Goal: Find contact information: Find contact information

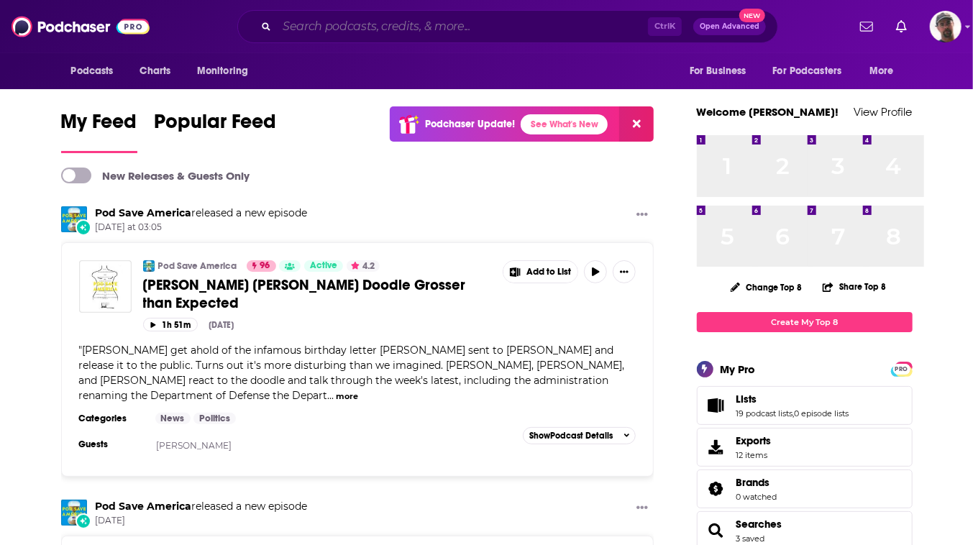
click at [390, 24] on input "Search podcasts, credits, & more..." at bounding box center [462, 26] width 371 height 23
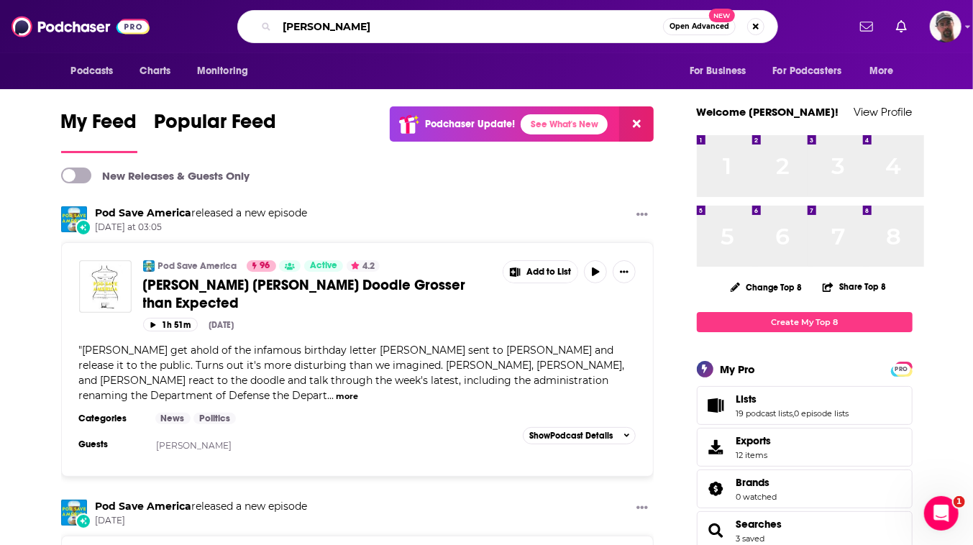
type input "[PERSON_NAME]"
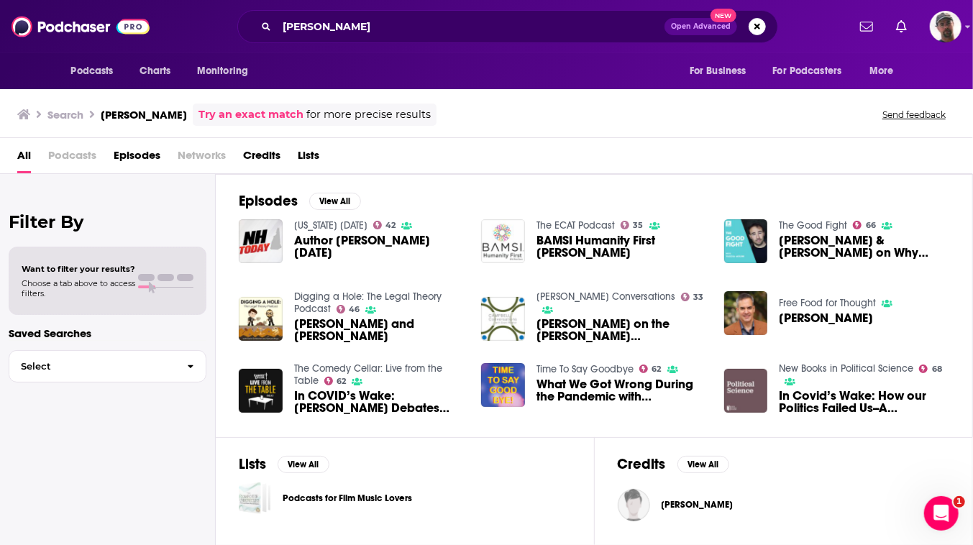
click at [894, 375] on link "New Books in Political Science" at bounding box center [846, 369] width 135 height 12
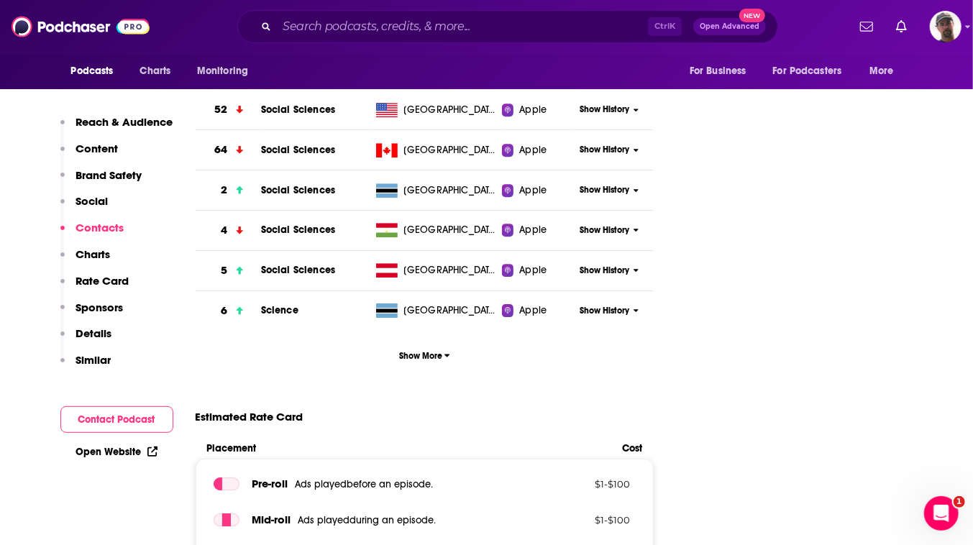
scroll to position [2288, 0]
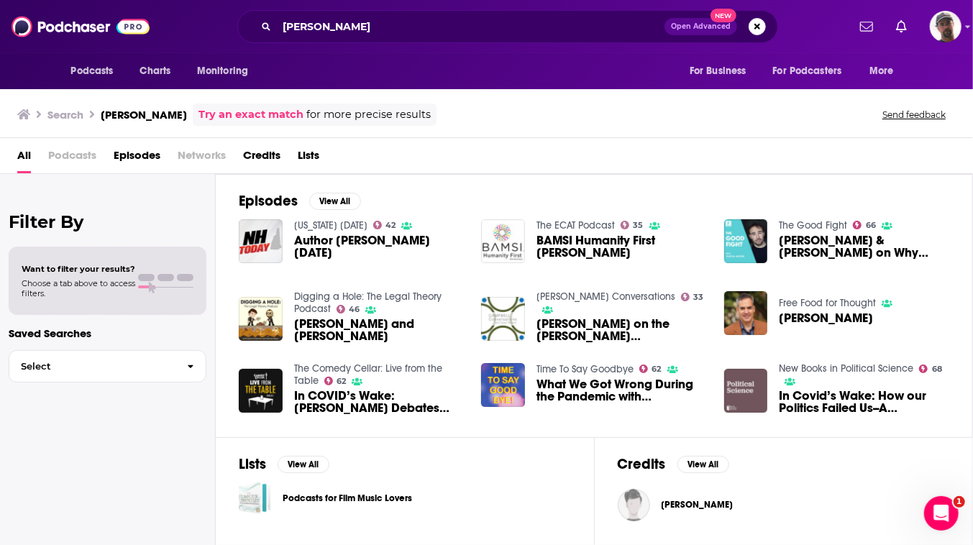
scroll to position [89, 0]
click at [768, 291] on img "Stephen Macedo" at bounding box center [746, 313] width 44 height 44
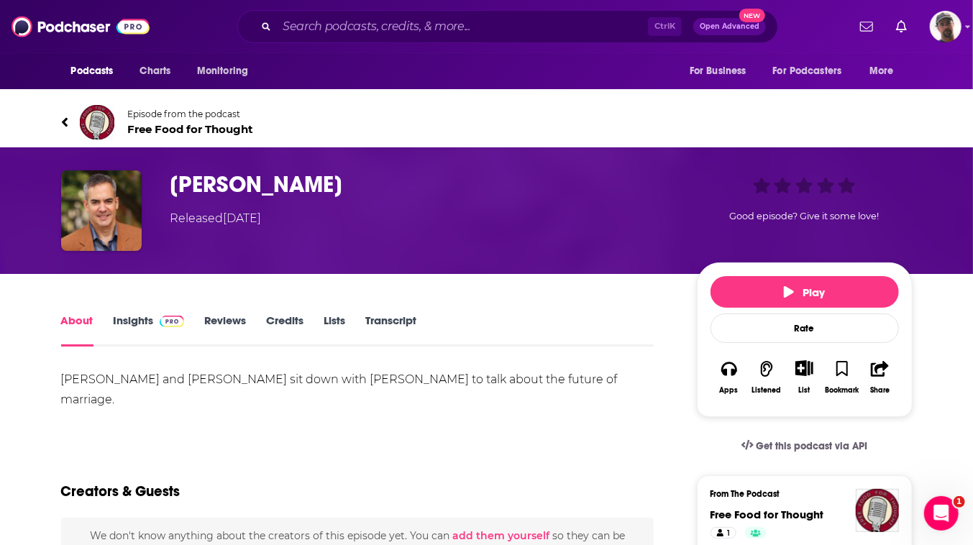
click at [237, 136] on span "Free Food for Thought" at bounding box center [191, 129] width 126 height 14
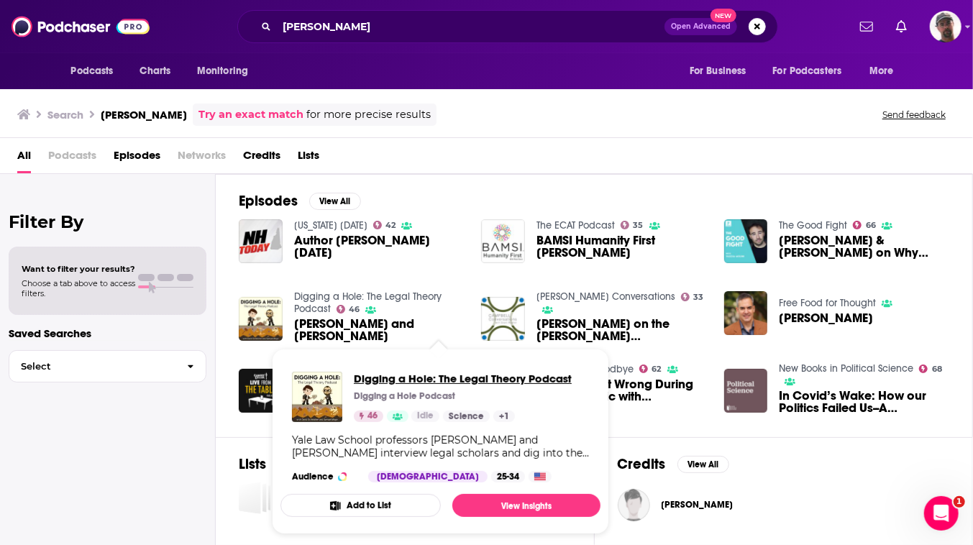
click at [426, 386] on span "Digging a Hole: The Legal Theory Podcast" at bounding box center [463, 379] width 218 height 14
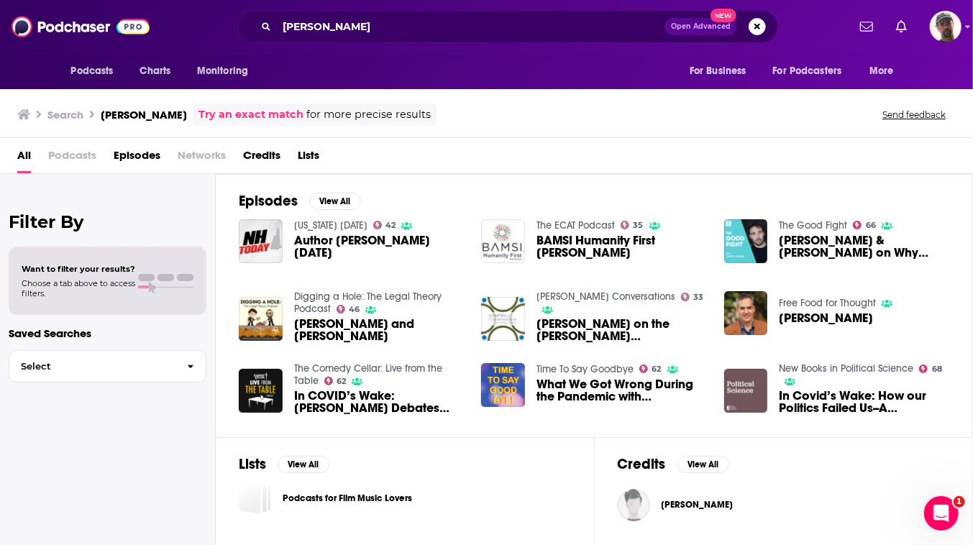
scroll to position [22, 0]
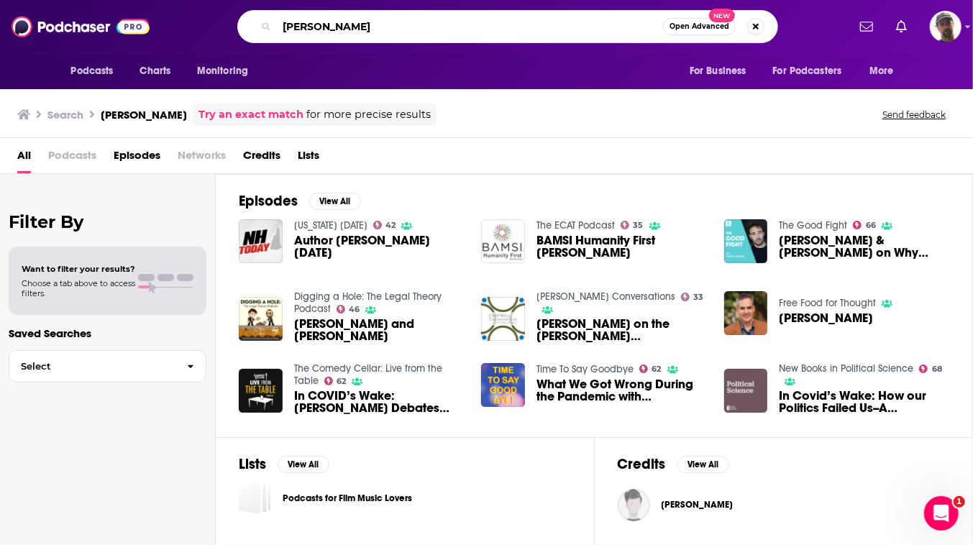
click at [556, 26] on input "[PERSON_NAME]" at bounding box center [470, 26] width 386 height 23
drag, startPoint x: 556, startPoint y: 27, endPoint x: 165, endPoint y: 24, distance: 391.3
click at [165, 24] on div "Podcasts Charts Monitoring [PERSON_NAME] Open Advanced New For Business For Pod…" at bounding box center [502, 26] width 691 height 33
paste input "[PERSON_NAME]"
type input "[PERSON_NAME]"
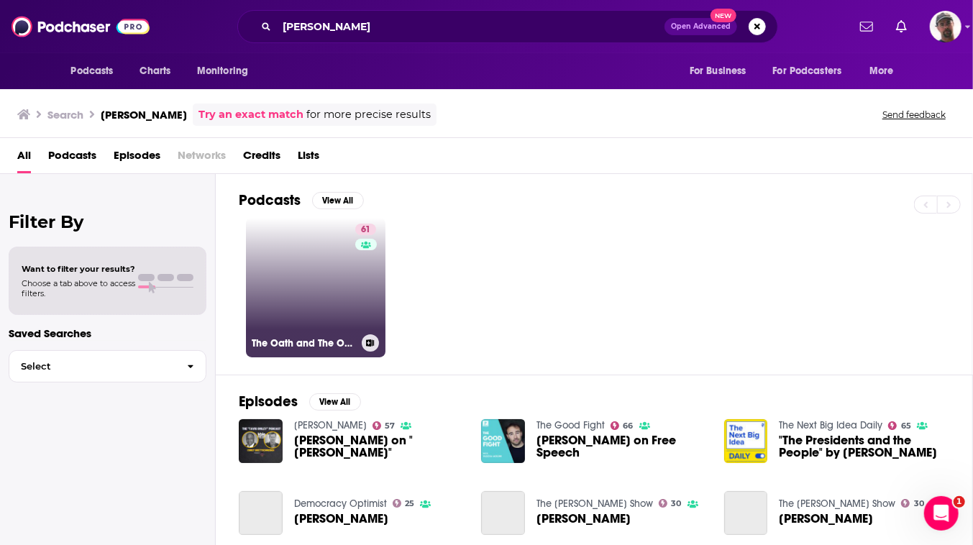
click at [386, 339] on link "61 The Oath and The Office" at bounding box center [316, 288] width 140 height 140
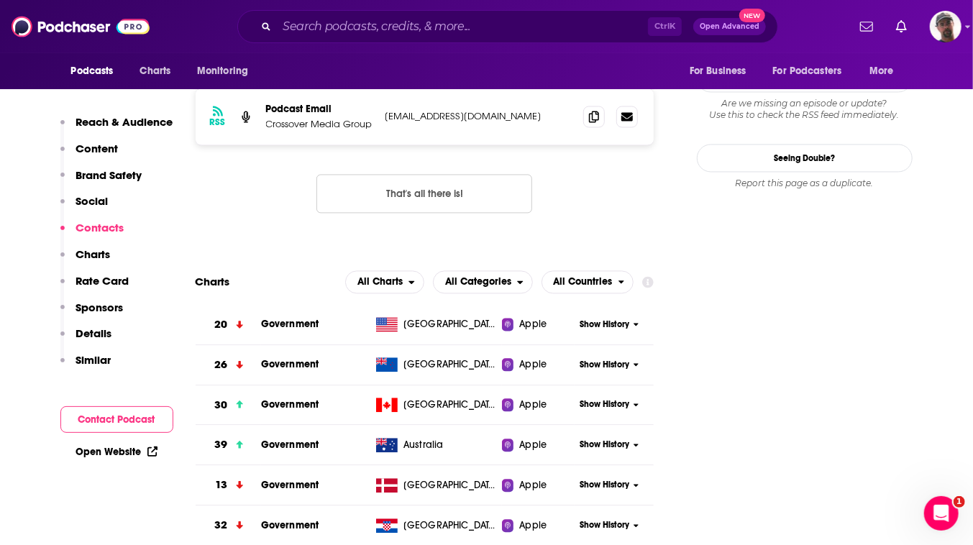
scroll to position [1503, 0]
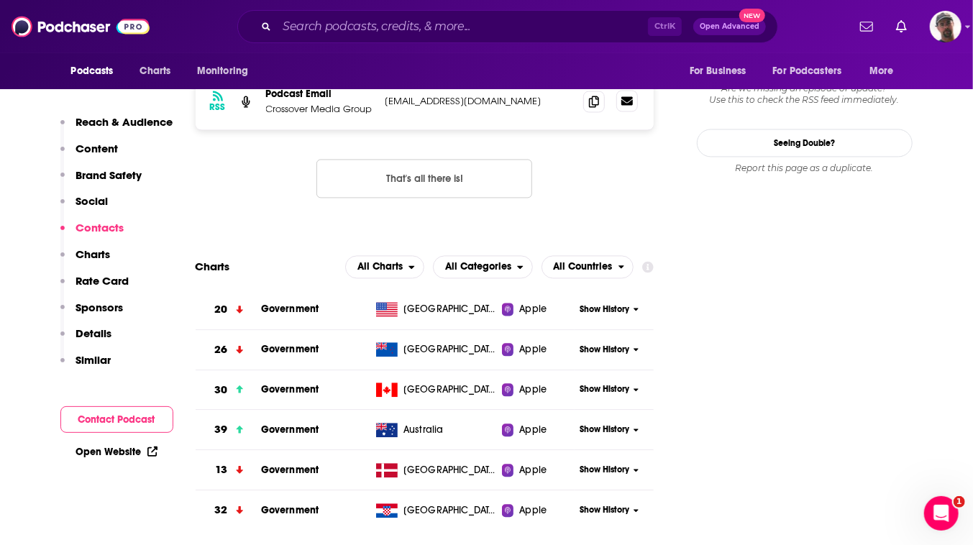
click at [633, 105] on icon at bounding box center [627, 100] width 12 height 9
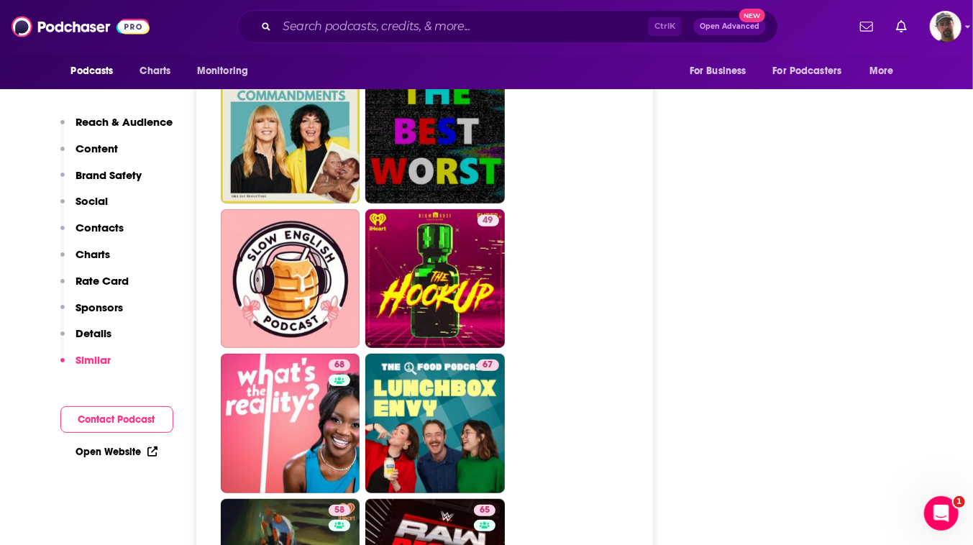
scroll to position [3269, 0]
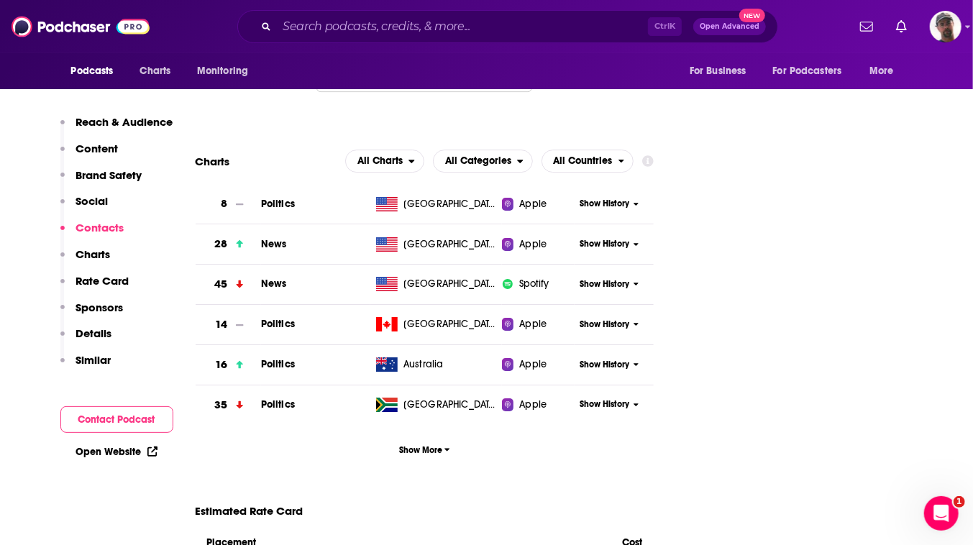
scroll to position [2484, 0]
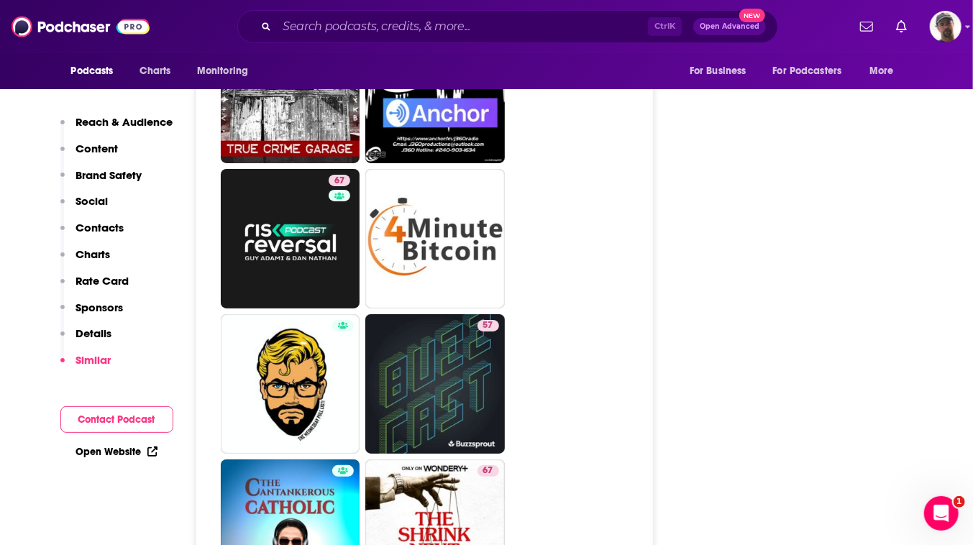
scroll to position [5800, 0]
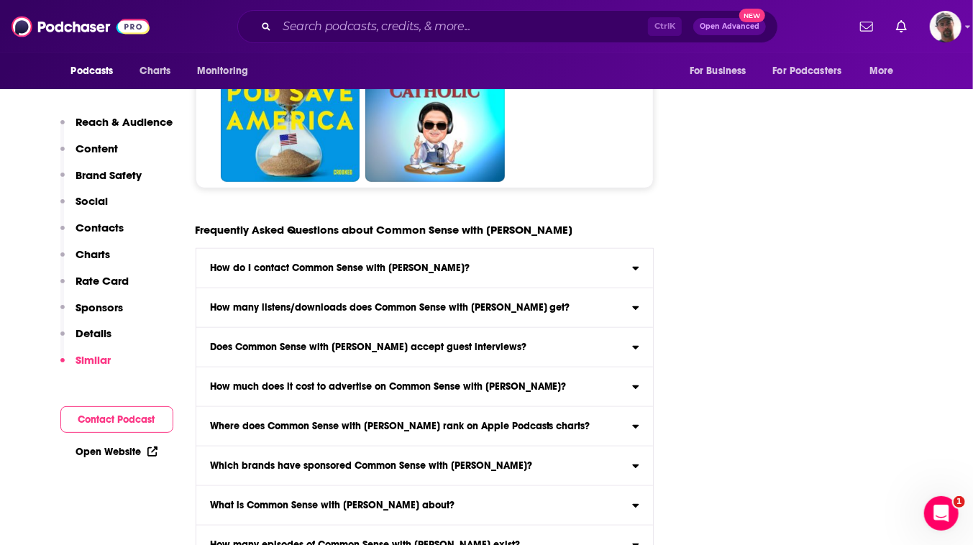
scroll to position [6343, 0]
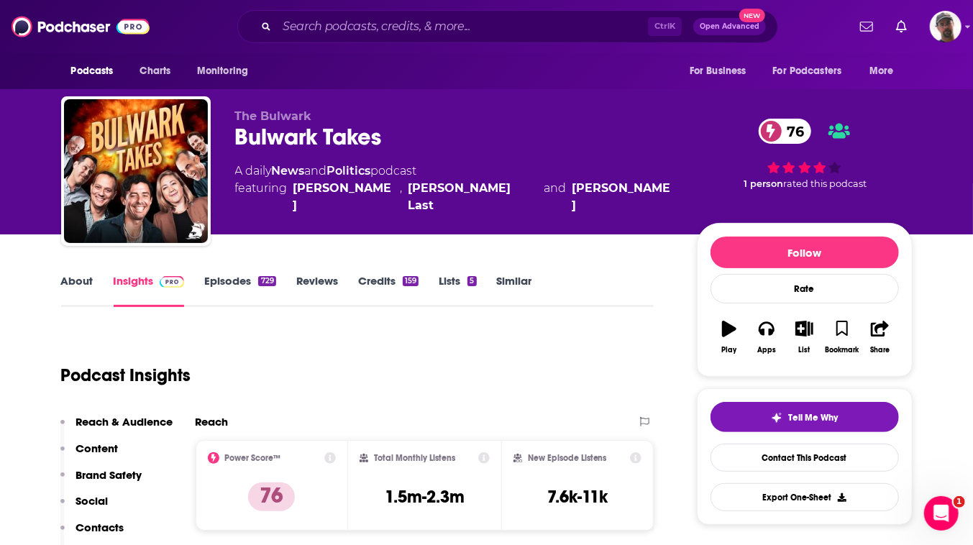
type input "[URL][DOMAIN_NAME]"
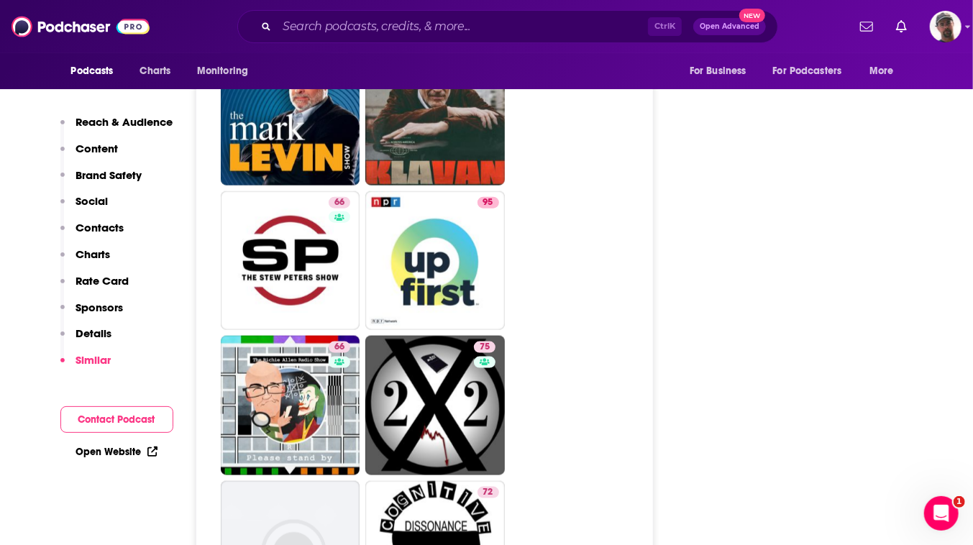
scroll to position [6715, 0]
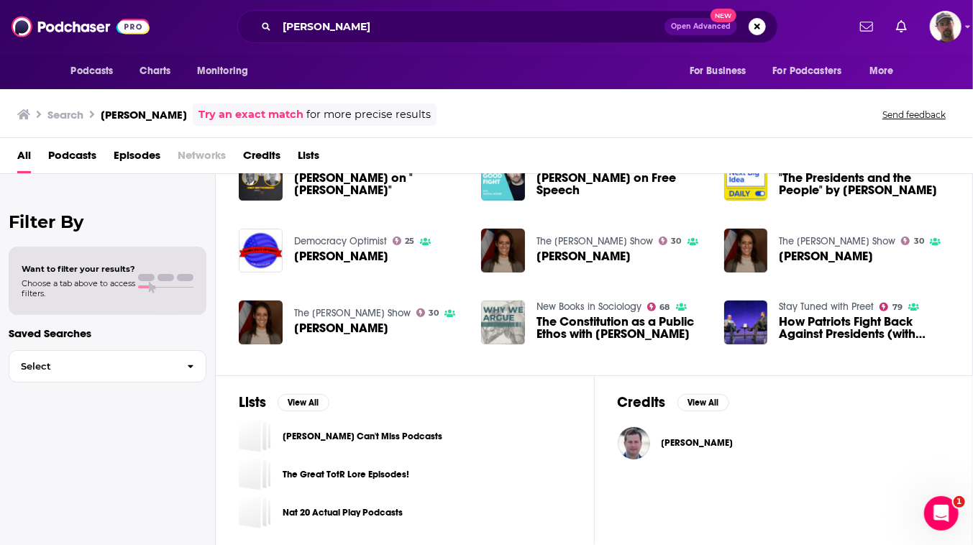
scroll to position [327, 0]
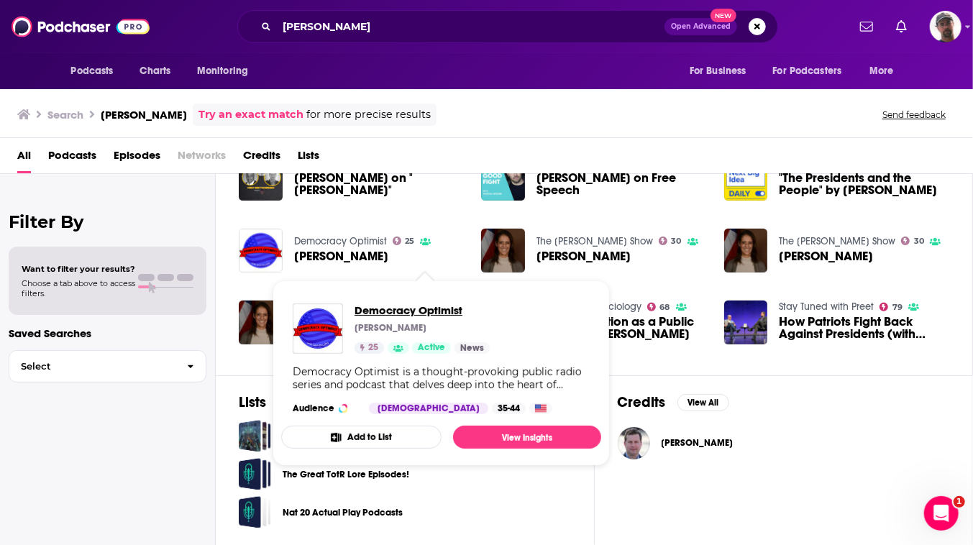
click at [447, 317] on span "Democracy Optimist" at bounding box center [422, 311] width 135 height 14
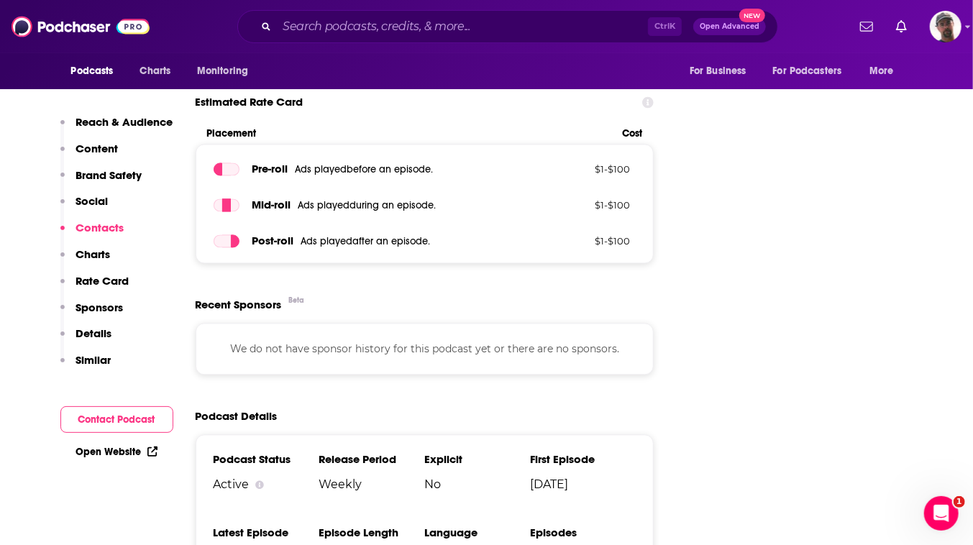
scroll to position [1569, 0]
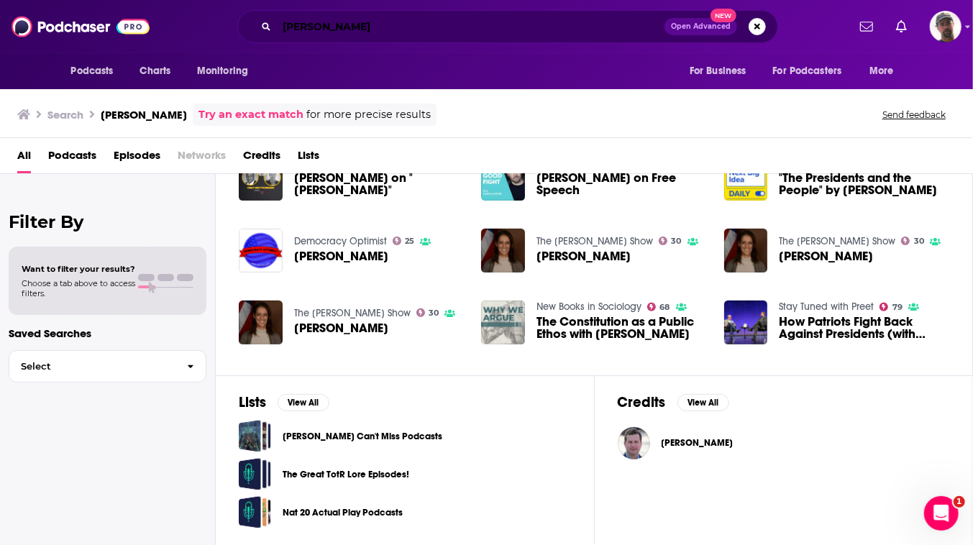
click at [444, 35] on input "[PERSON_NAME]" at bounding box center [471, 26] width 388 height 23
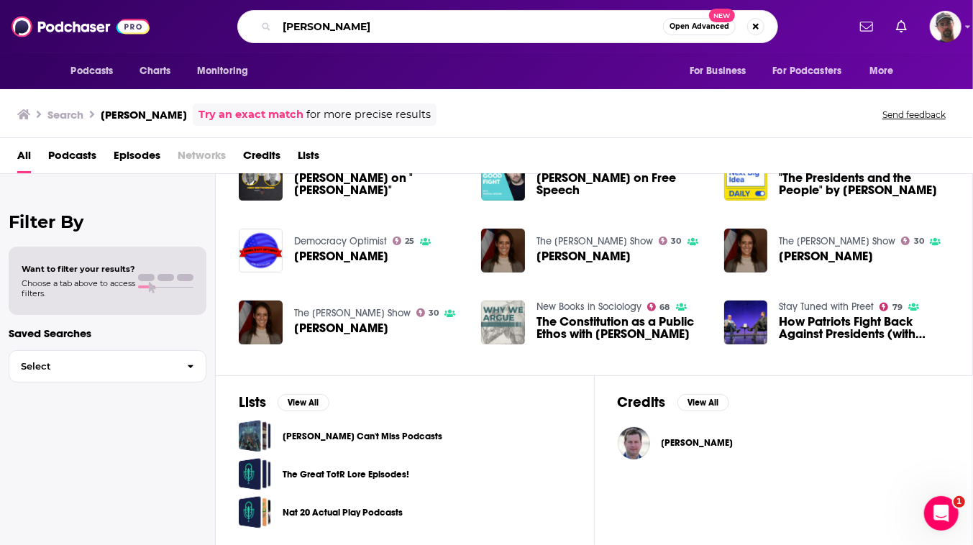
drag, startPoint x: 444, startPoint y: 35, endPoint x: 110, endPoint y: 24, distance: 333.9
click at [110, 24] on div "Podcasts Charts Monitoring [PERSON_NAME] Open Advanced New For Business For Pod…" at bounding box center [486, 26] width 973 height 53
paste input "[PERSON_NAME]"
type input "[PERSON_NAME]"
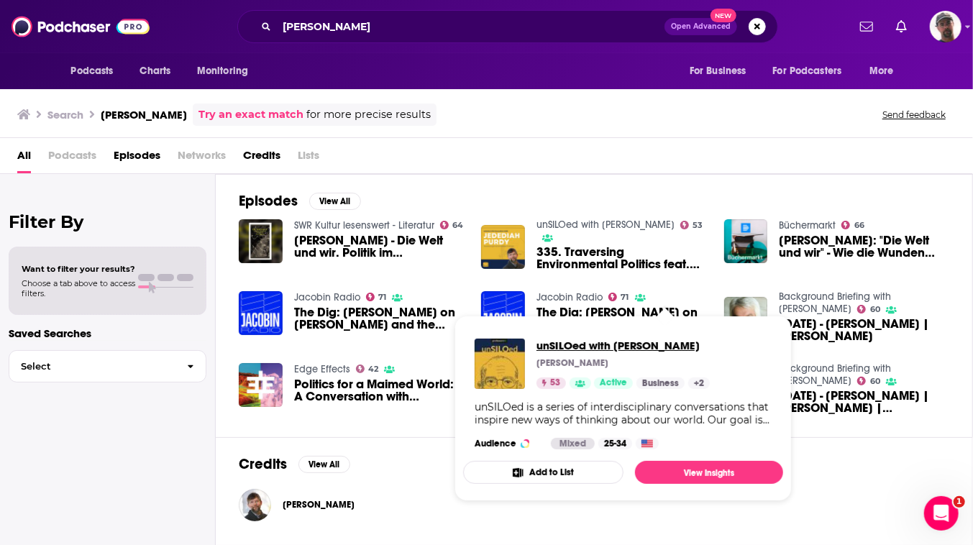
click at [619, 352] on span "unSILOed with [PERSON_NAME]" at bounding box center [623, 346] width 173 height 14
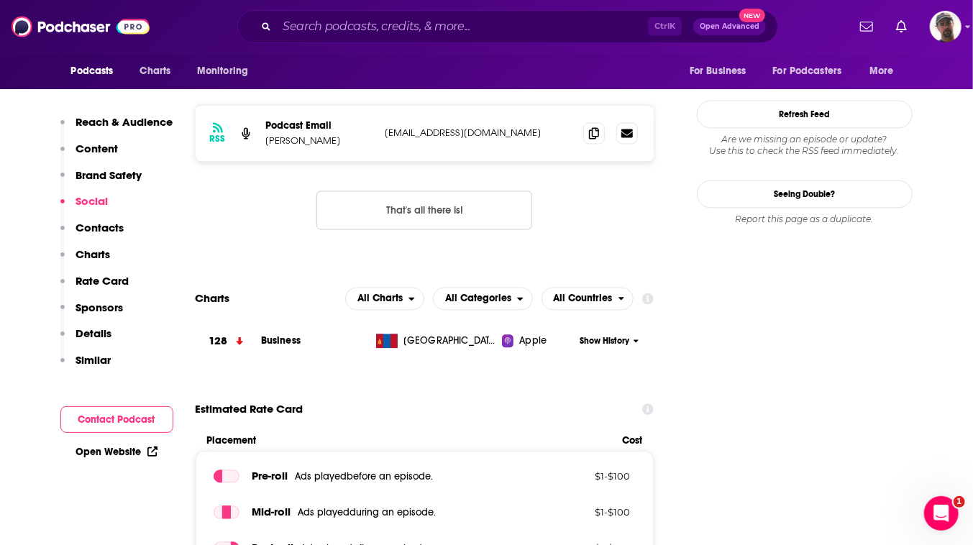
scroll to position [1569, 0]
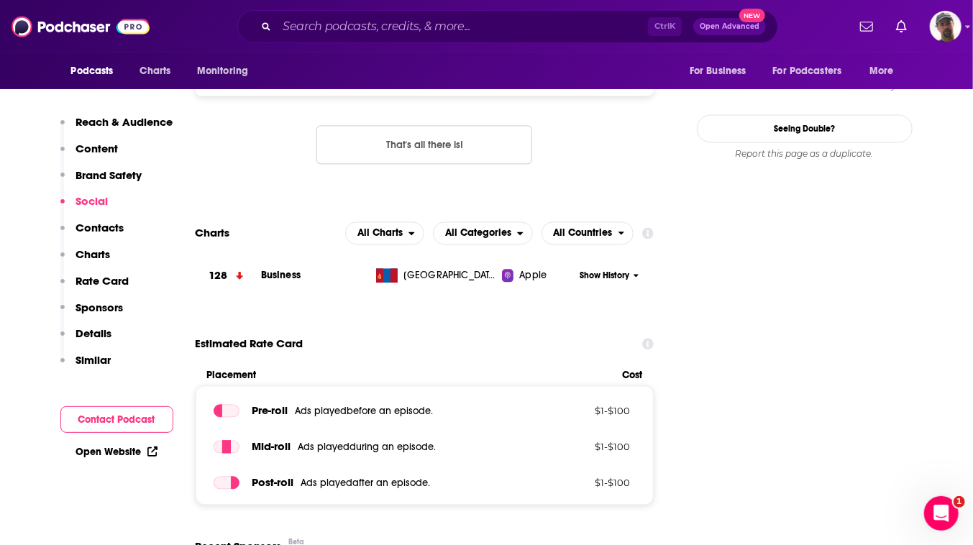
click at [633, 71] on icon at bounding box center [627, 67] width 12 height 9
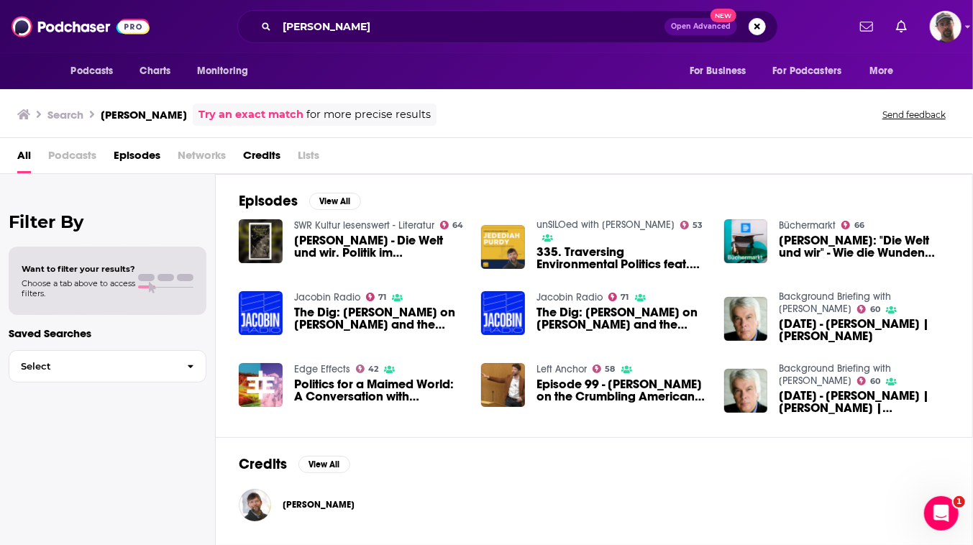
scroll to position [24, 0]
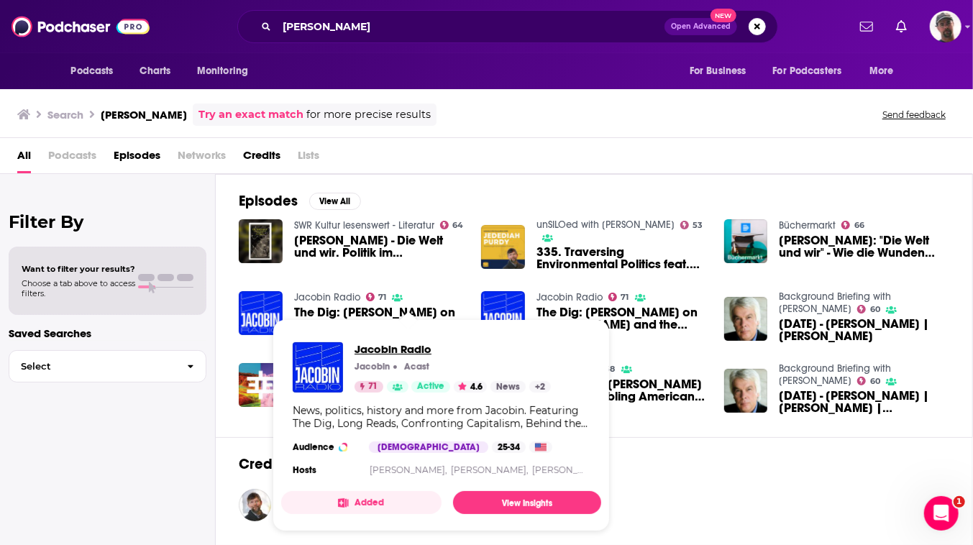
click at [419, 342] on span "Jacobin Radio" at bounding box center [453, 349] width 196 height 14
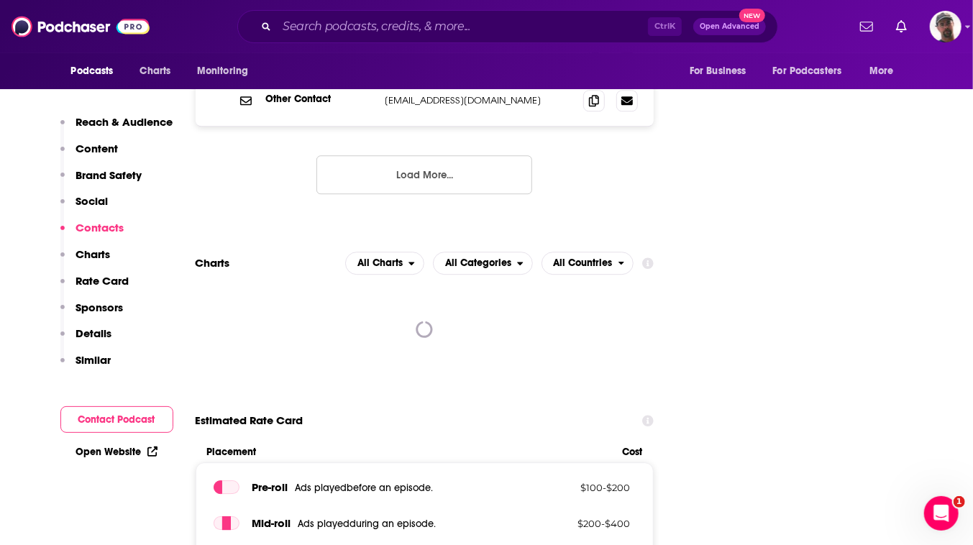
scroll to position [2157, 0]
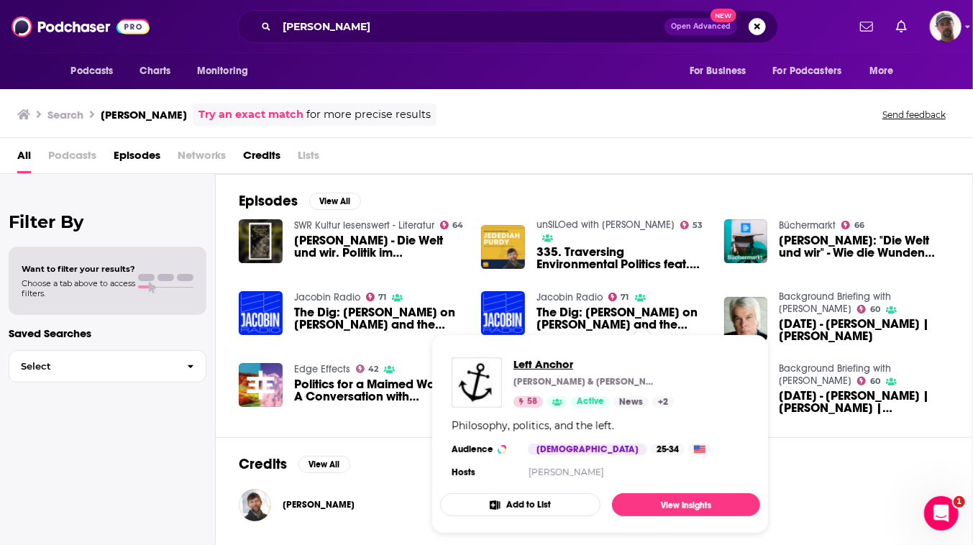
click at [575, 371] on span "Left Anchor" at bounding box center [594, 364] width 160 height 14
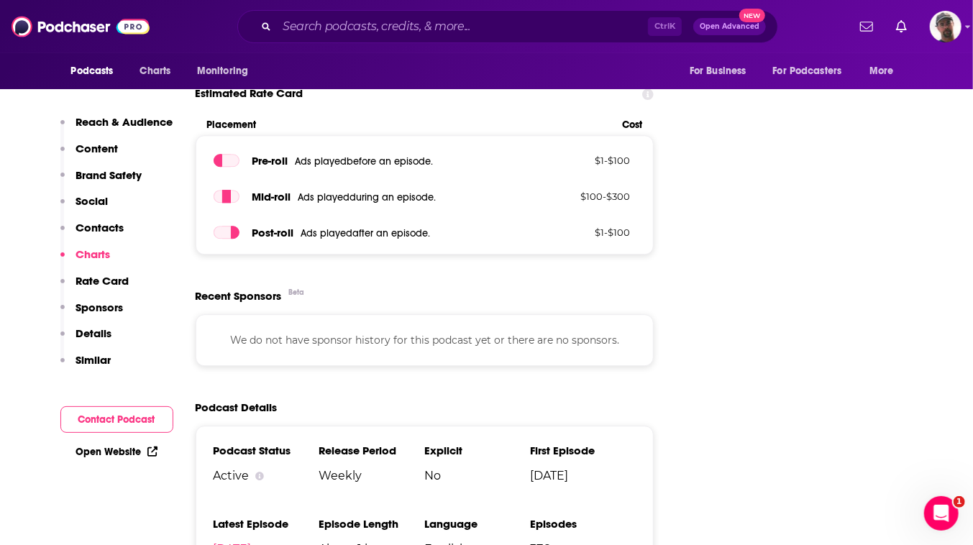
scroll to position [2027, 0]
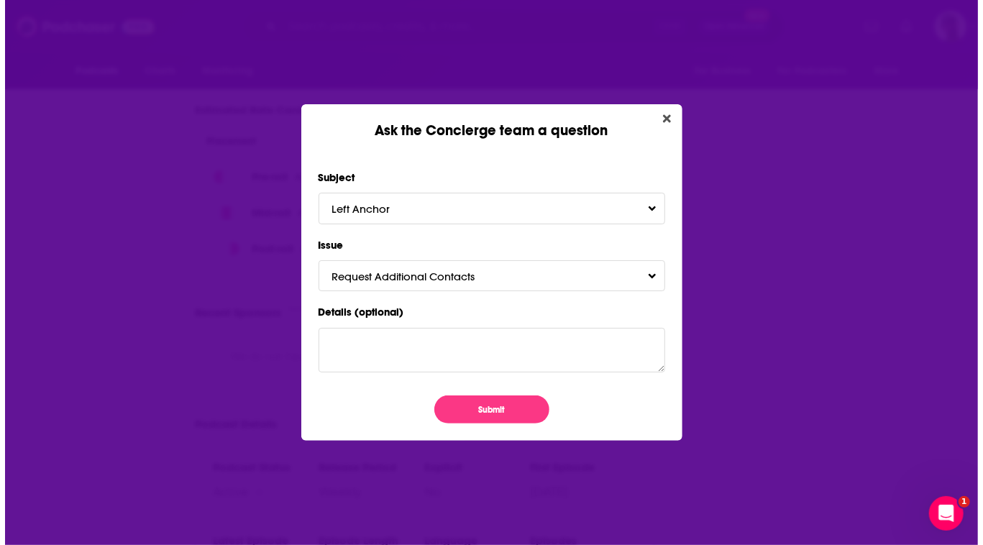
scroll to position [0, 0]
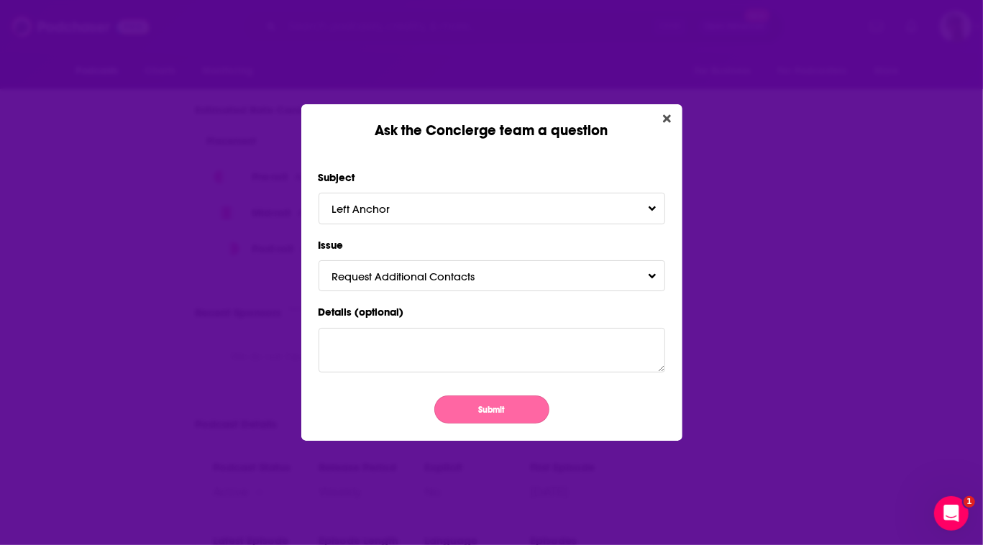
click at [488, 424] on button "Submit" at bounding box center [491, 410] width 115 height 28
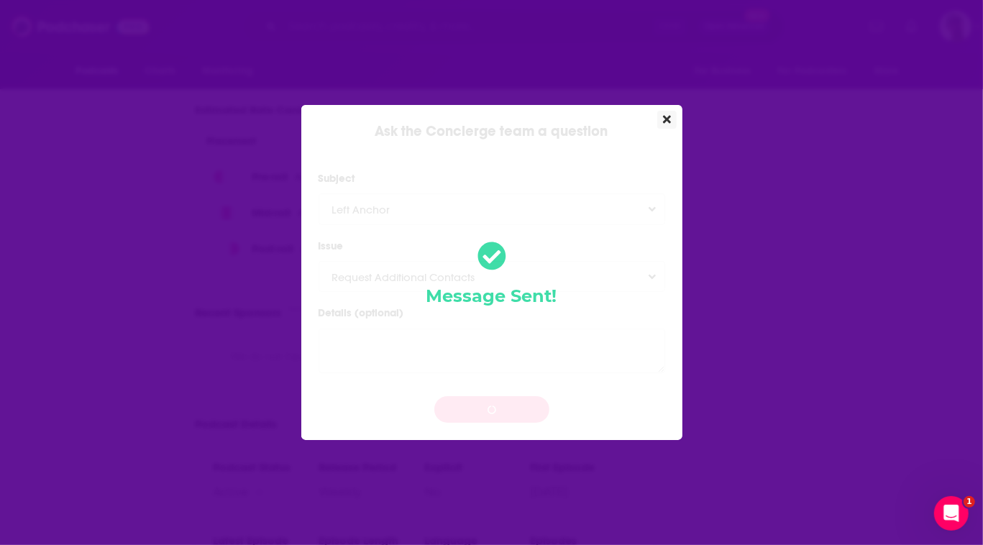
click at [671, 116] on icon "Close" at bounding box center [667, 120] width 8 height 8
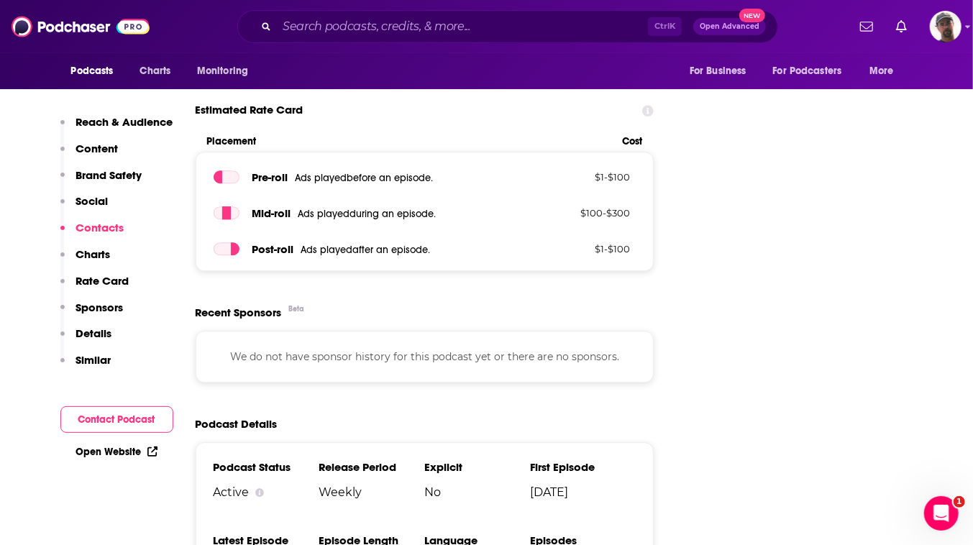
scroll to position [1831, 0]
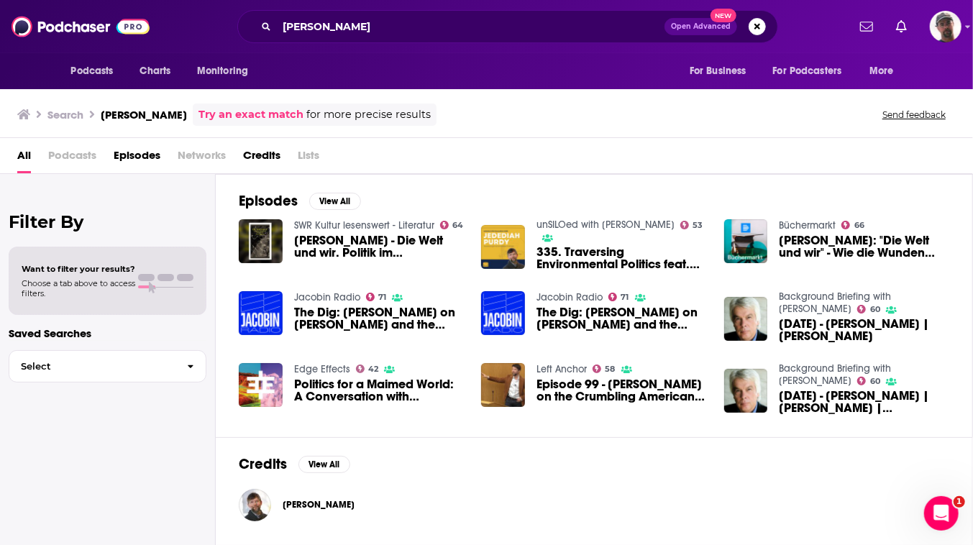
scroll to position [89, 0]
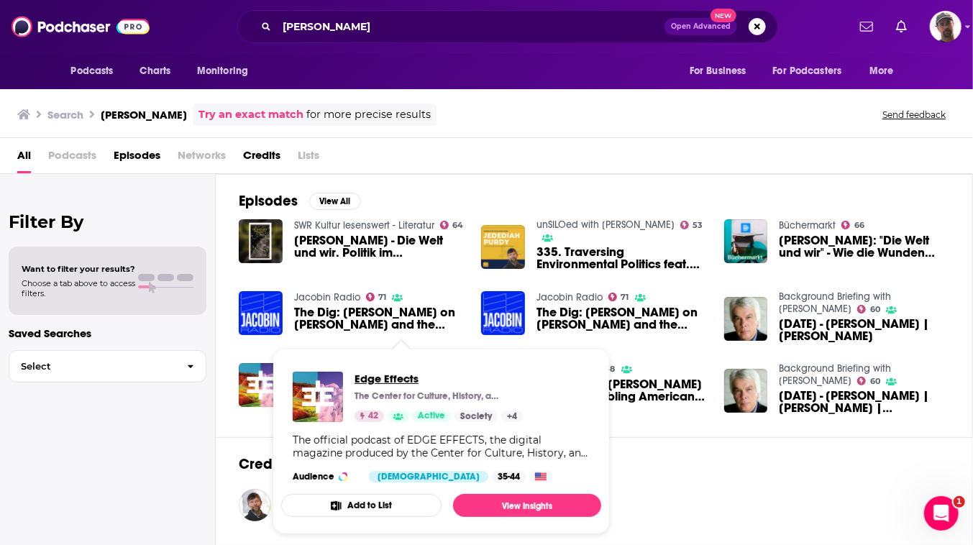
click at [422, 386] on span "Edge Effects" at bounding box center [439, 379] width 168 height 14
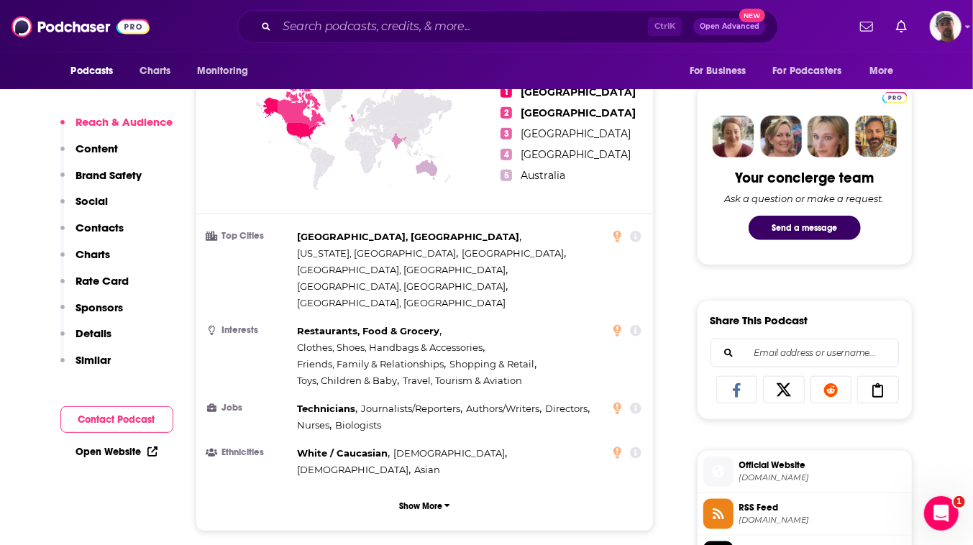
scroll to position [719, 0]
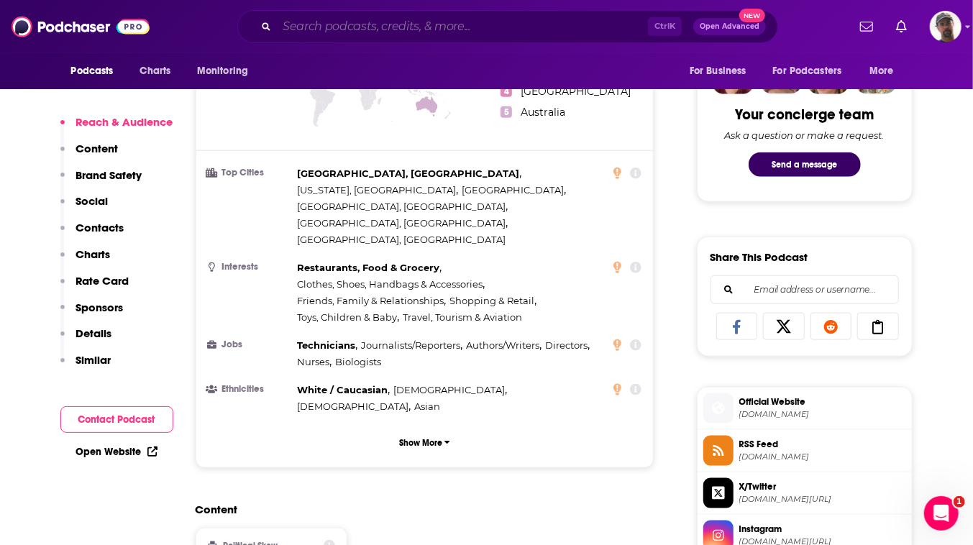
click at [600, 23] on input "Search podcasts, credits, & more..." at bounding box center [462, 26] width 371 height 23
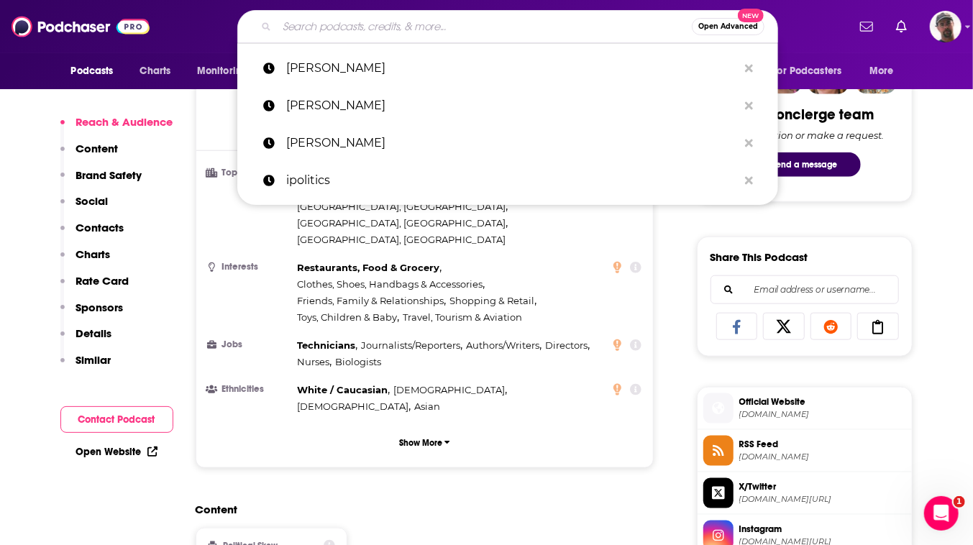
paste input "[PERSON_NAME]"
type input "[PERSON_NAME]"
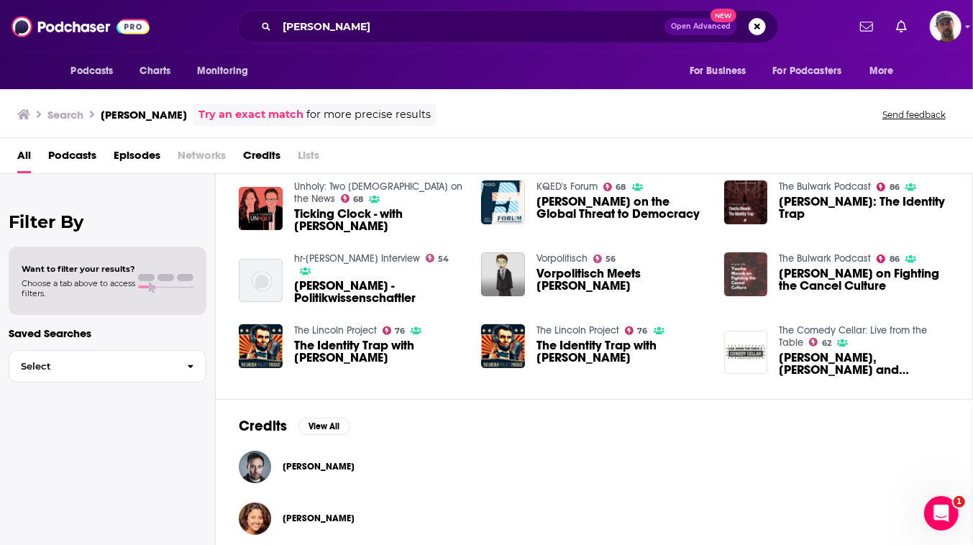
scroll to position [237, 0]
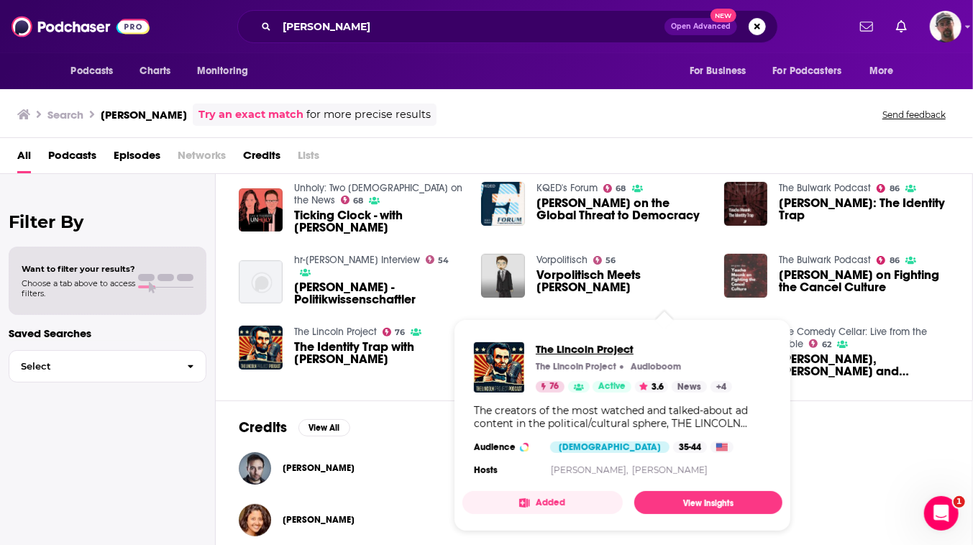
click at [617, 342] on span "The Lincoln Project" at bounding box center [634, 349] width 196 height 14
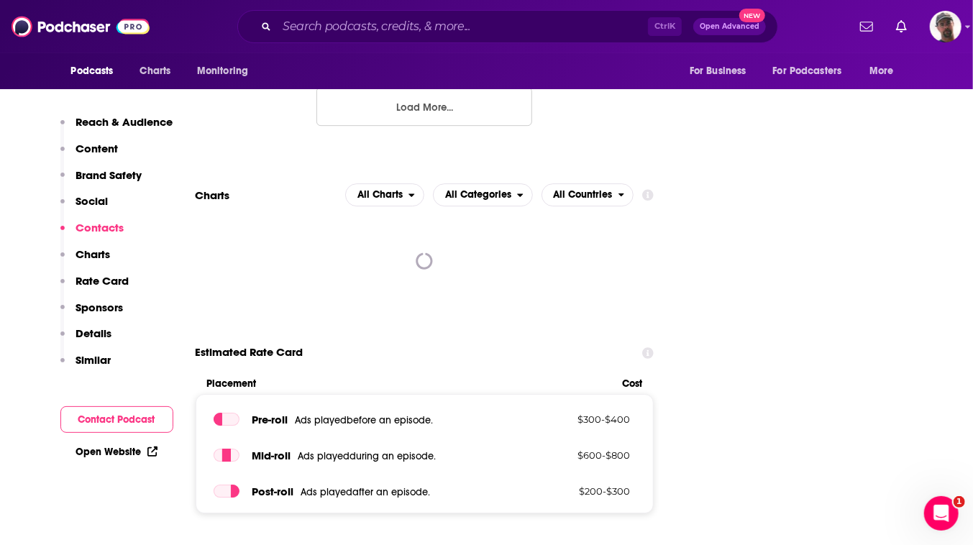
scroll to position [2354, 0]
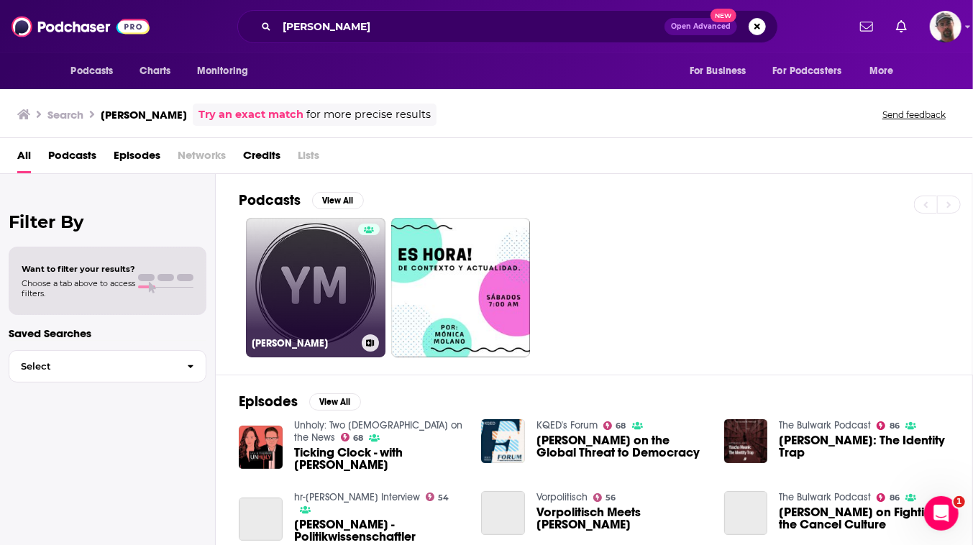
click at [364, 332] on link "[PERSON_NAME]" at bounding box center [316, 288] width 140 height 140
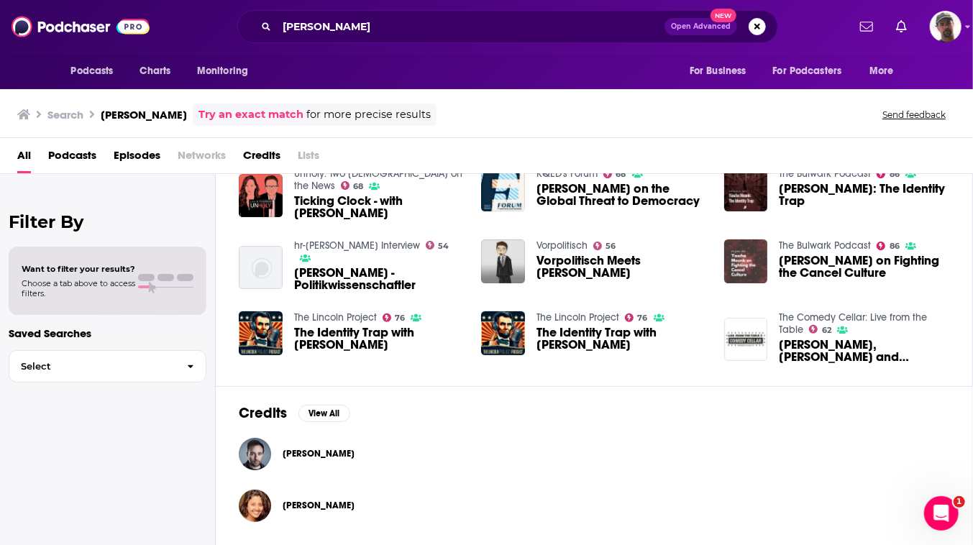
scroll to position [172, 0]
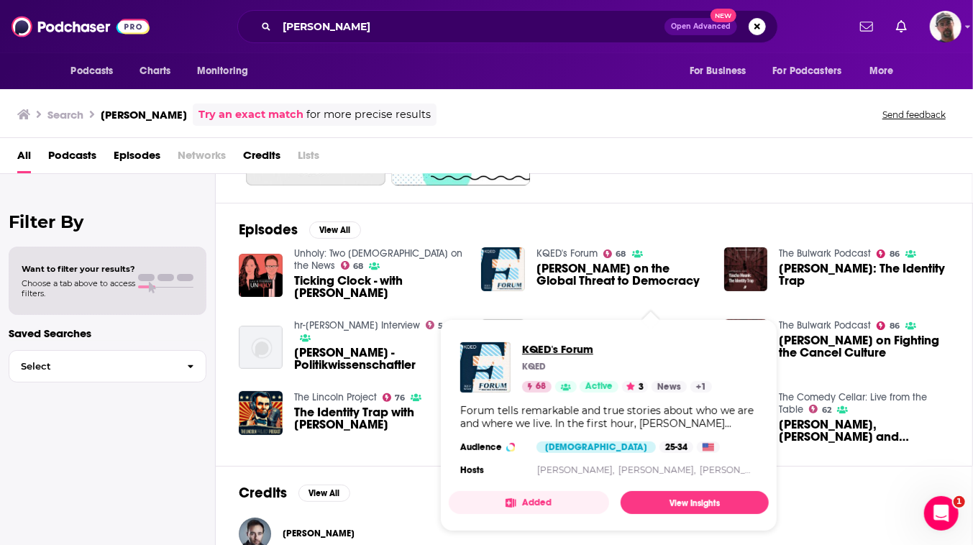
click at [583, 342] on span "KQED's Forum" at bounding box center [617, 349] width 190 height 14
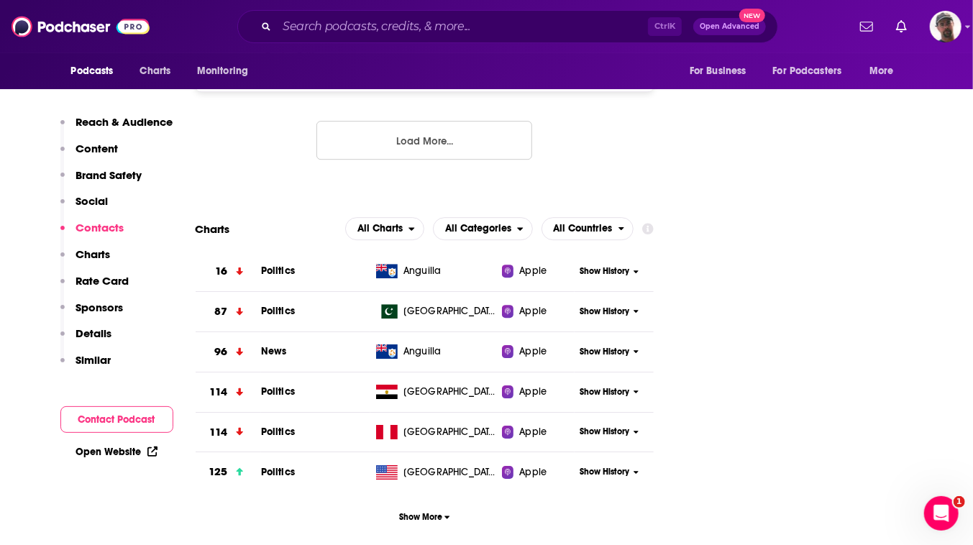
scroll to position [2354, 0]
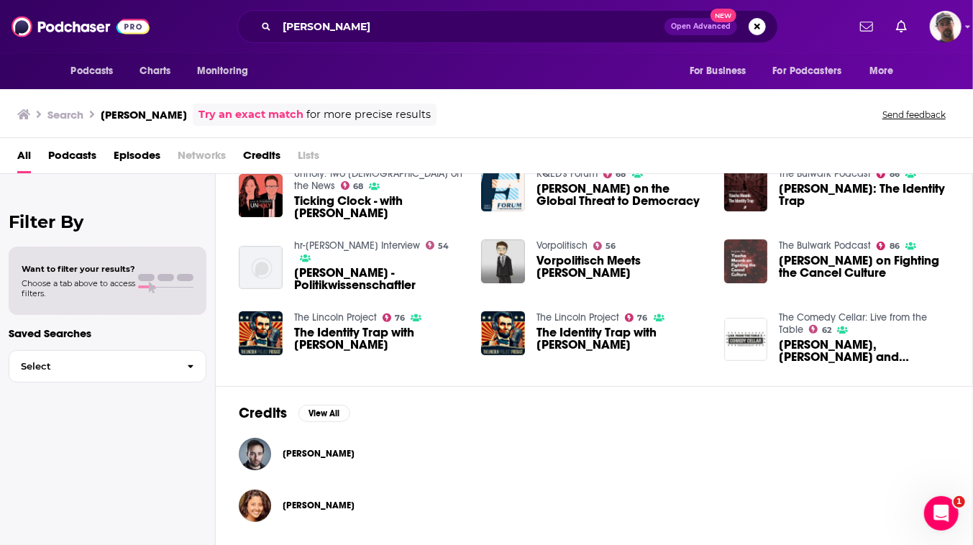
scroll to position [261, 0]
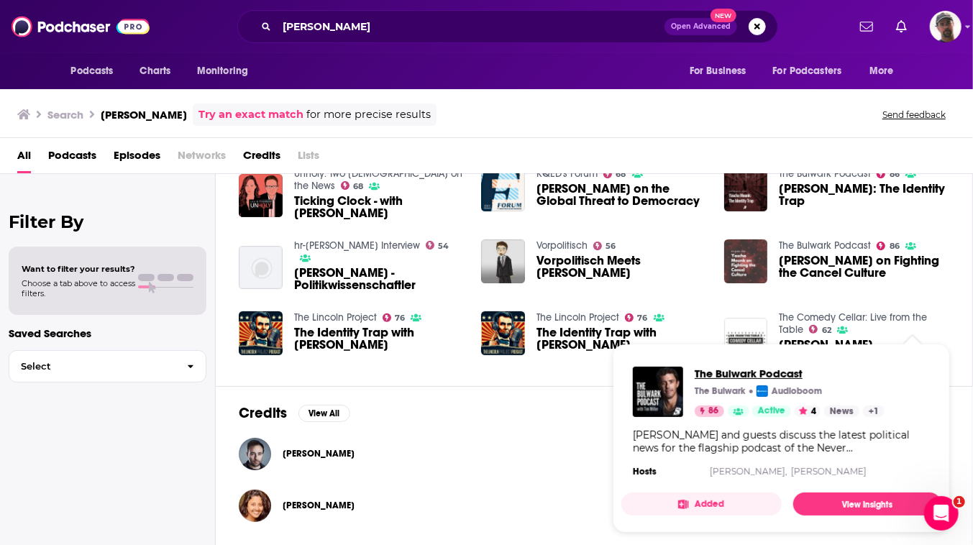
click at [753, 381] on span "The Bulwark Podcast" at bounding box center [790, 374] width 190 height 14
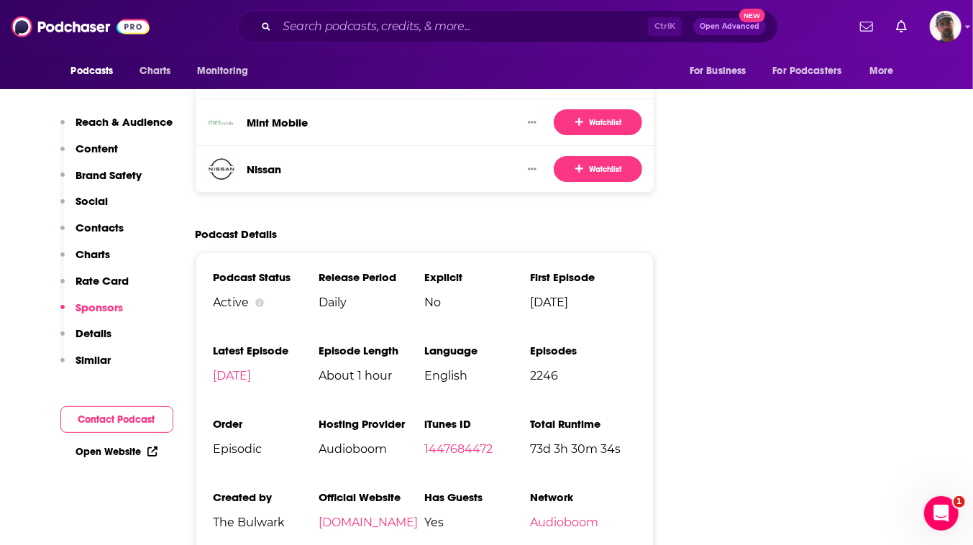
scroll to position [2681, 0]
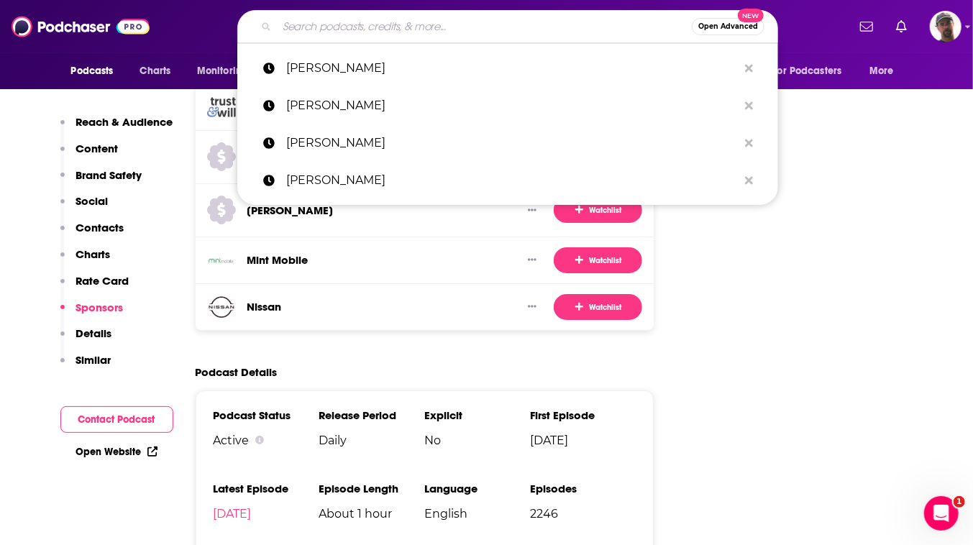
click at [463, 33] on input "Search podcasts, credits, & more..." at bounding box center [484, 26] width 415 height 23
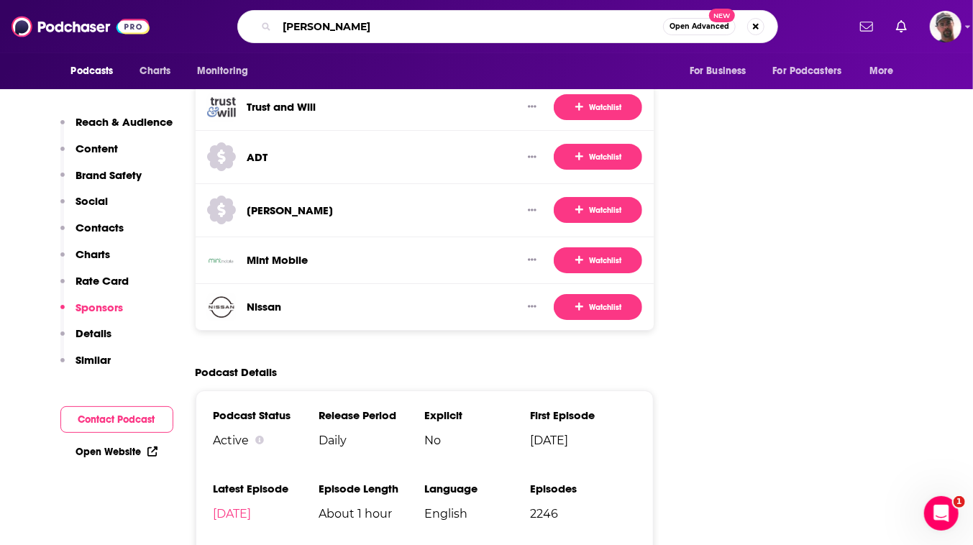
type input "[PERSON_NAME]"
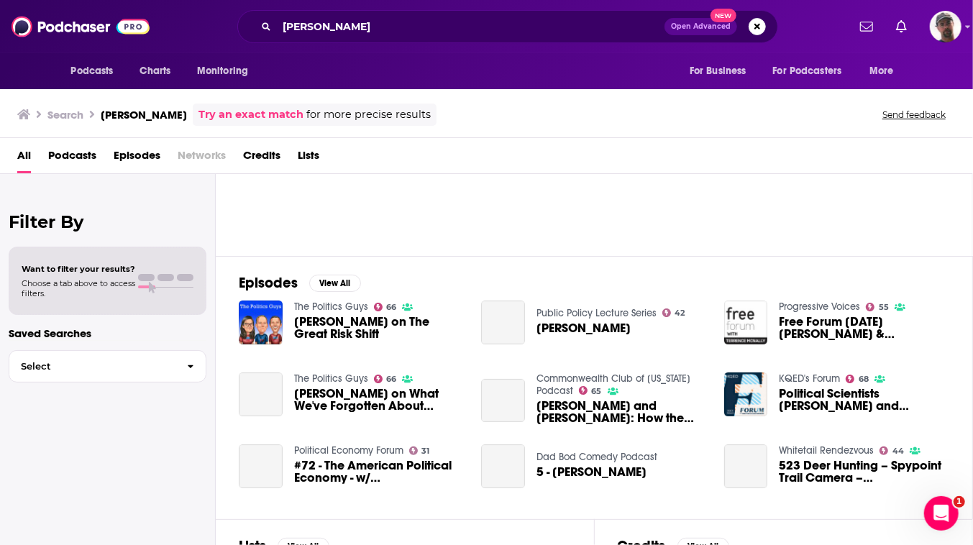
scroll to position [196, 0]
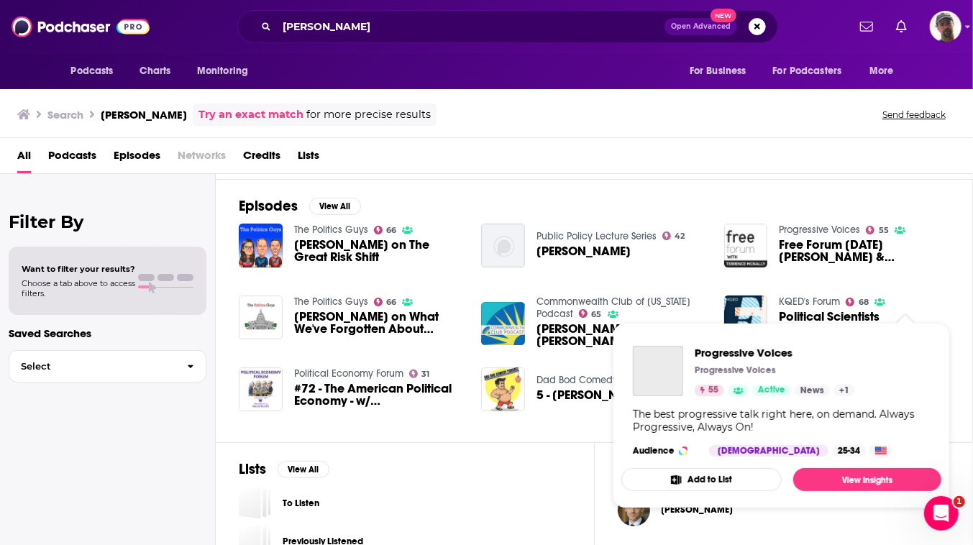
click at [860, 236] on link "Progressive Voices" at bounding box center [819, 230] width 81 height 12
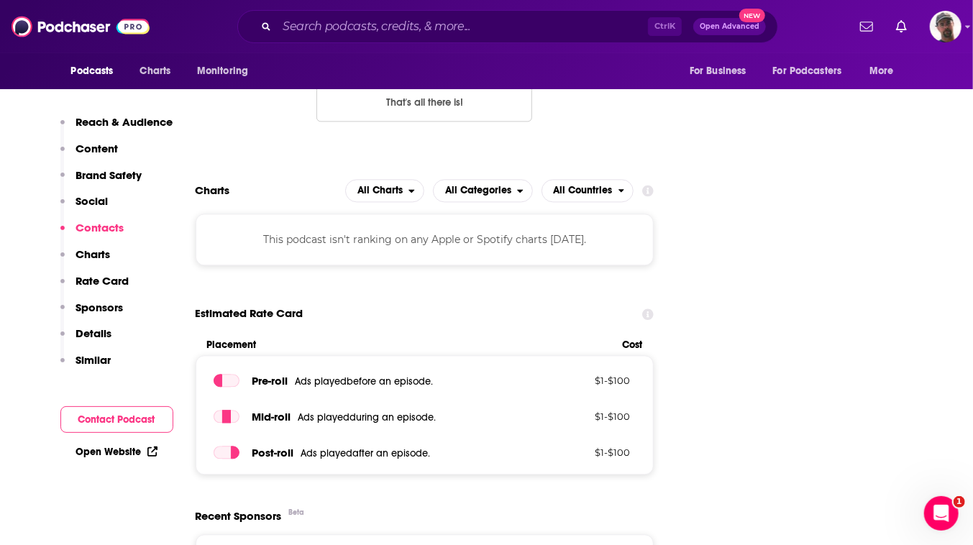
scroll to position [1634, 0]
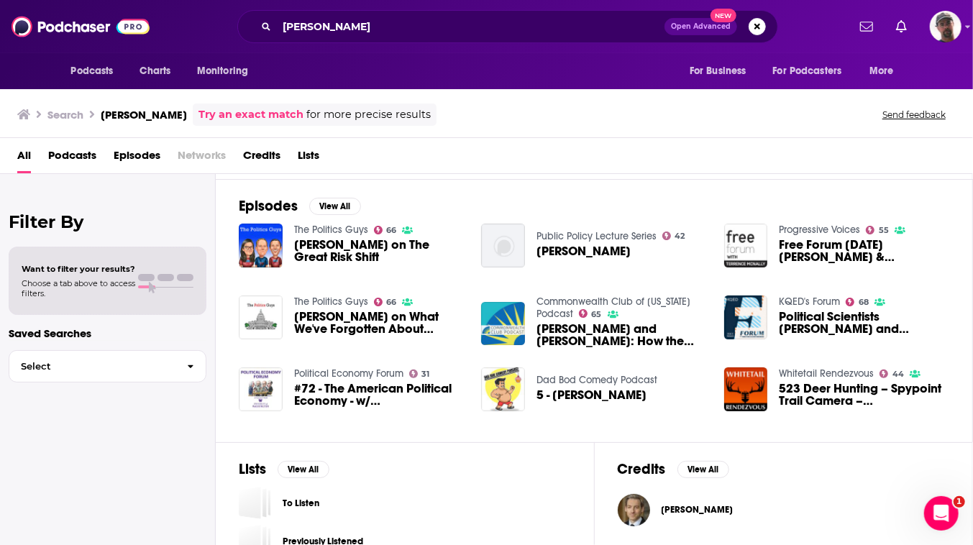
scroll to position [22, 0]
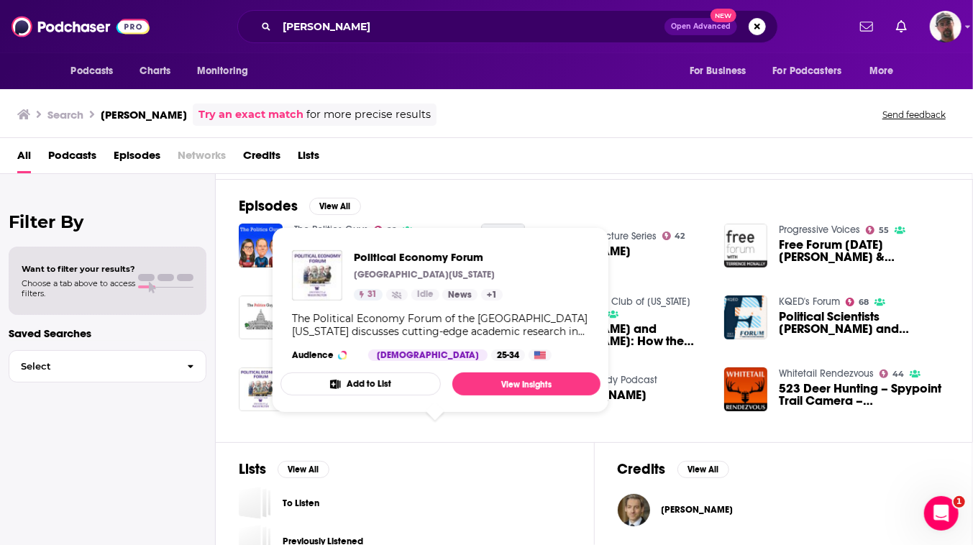
click at [404, 380] on link "Political Economy Forum" at bounding box center [348, 374] width 109 height 12
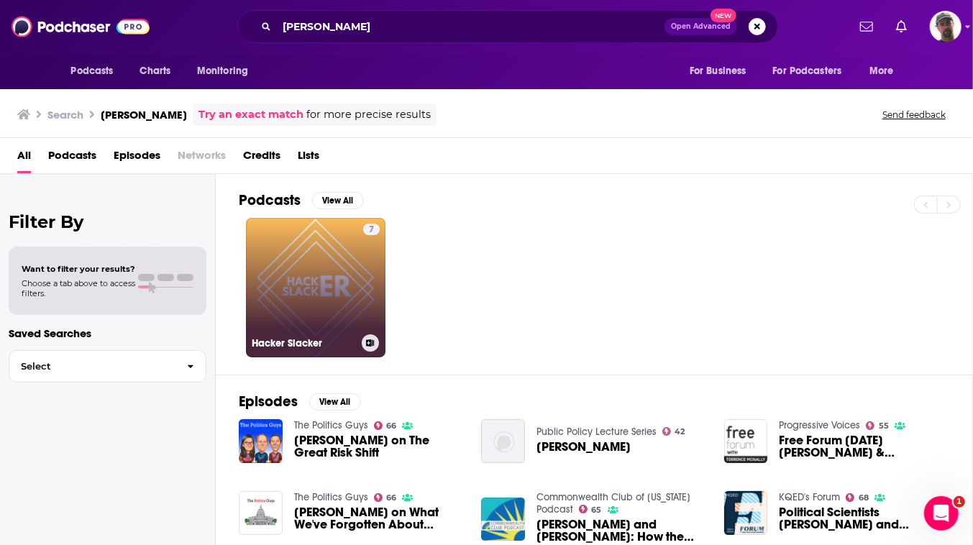
click at [370, 329] on link "7 Hacker Slacker" at bounding box center [316, 288] width 140 height 140
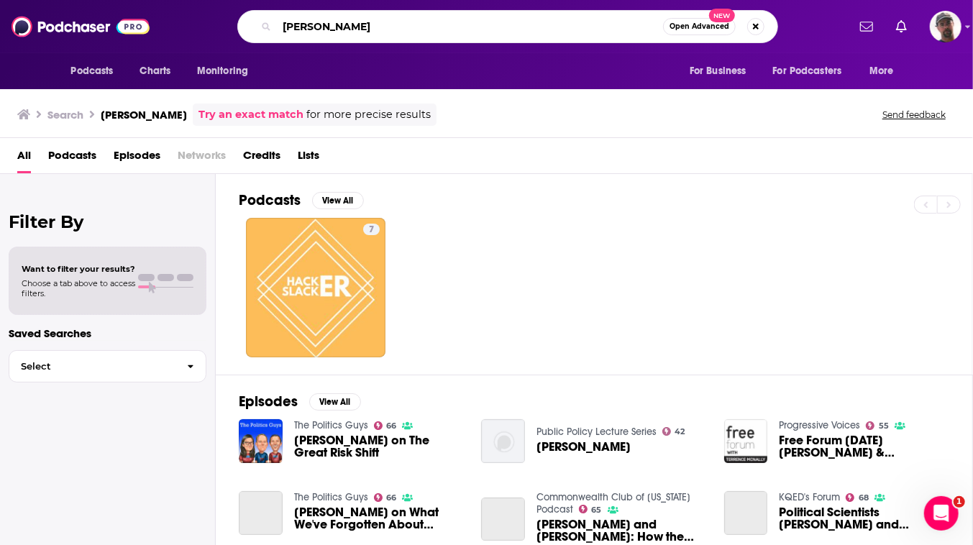
click at [383, 28] on input "[PERSON_NAME]" at bounding box center [470, 26] width 386 height 23
type input "J"
type input "[PERSON_NAME]"
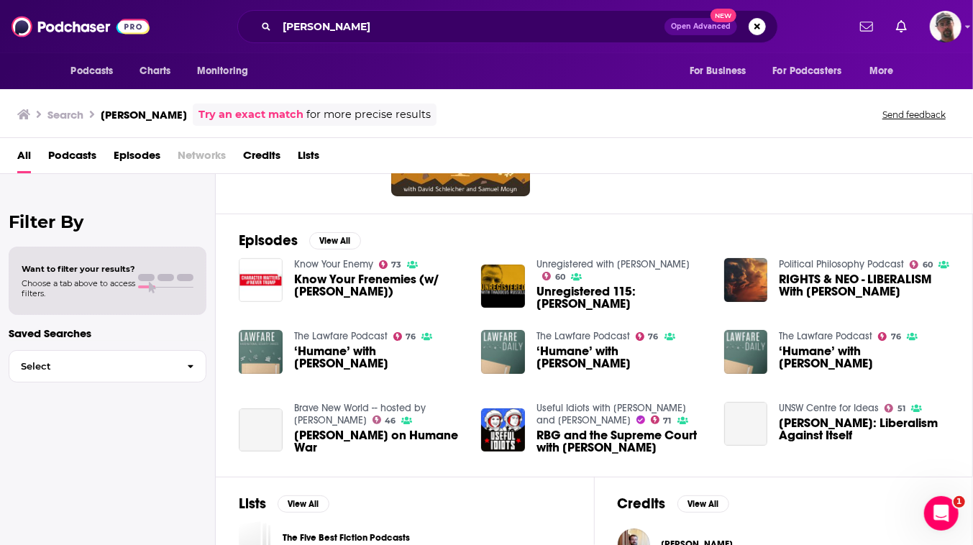
scroll to position [196, 0]
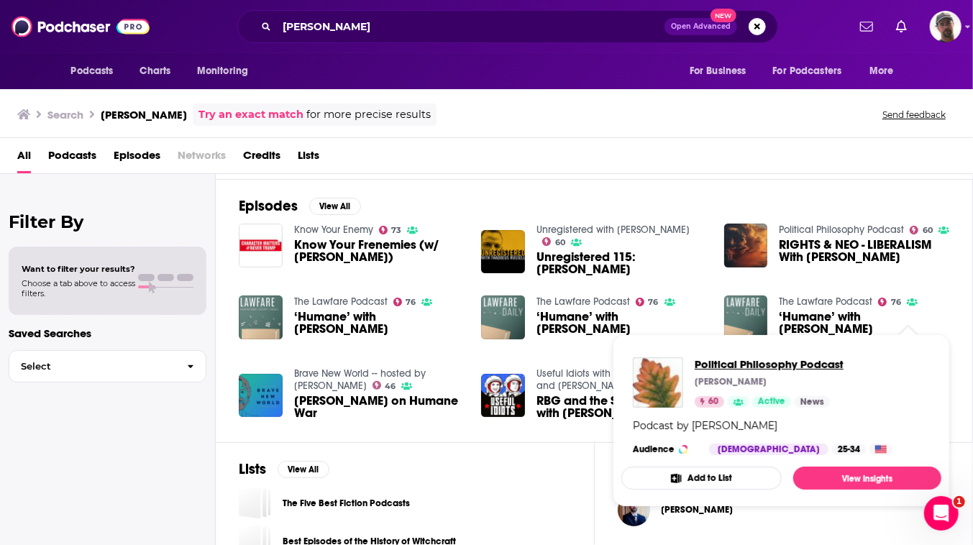
click at [791, 369] on span "Political Philosophy Podcast" at bounding box center [769, 364] width 149 height 14
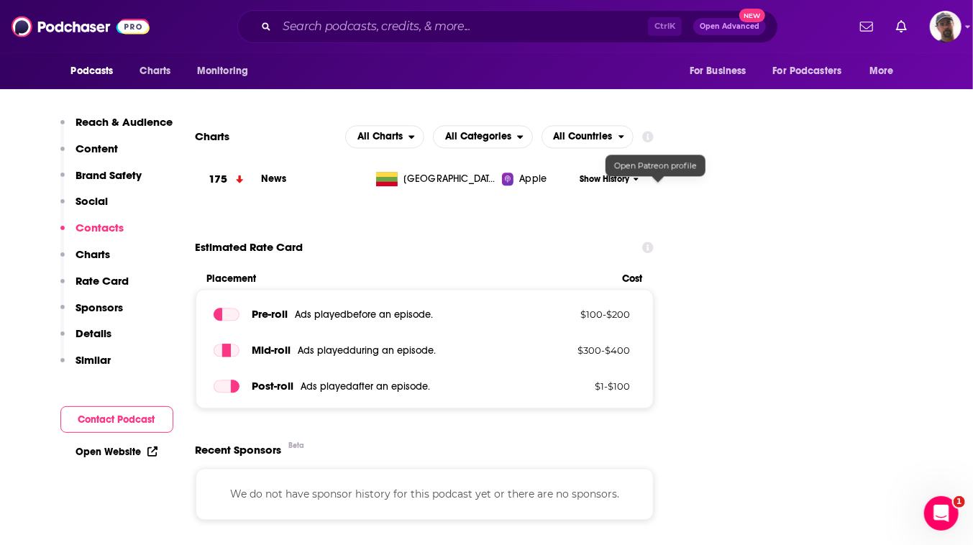
scroll to position [1765, 0]
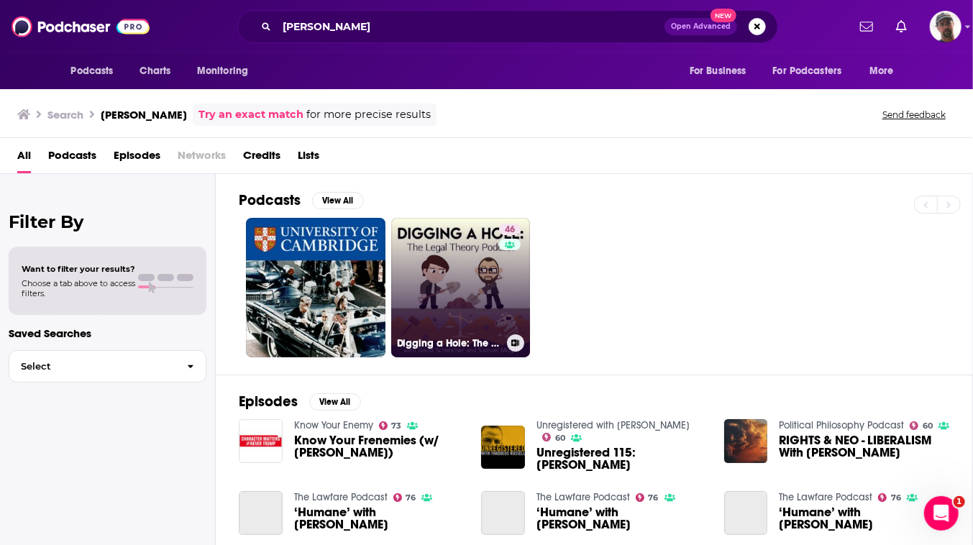
click at [513, 283] on link "46 Digging a Hole: The Legal Theory Podcast" at bounding box center [461, 288] width 140 height 140
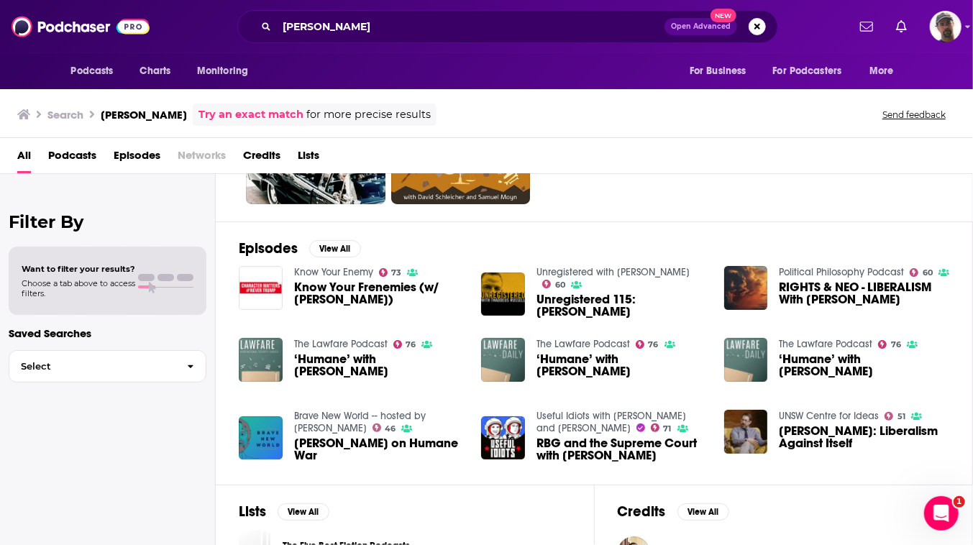
scroll to position [196, 0]
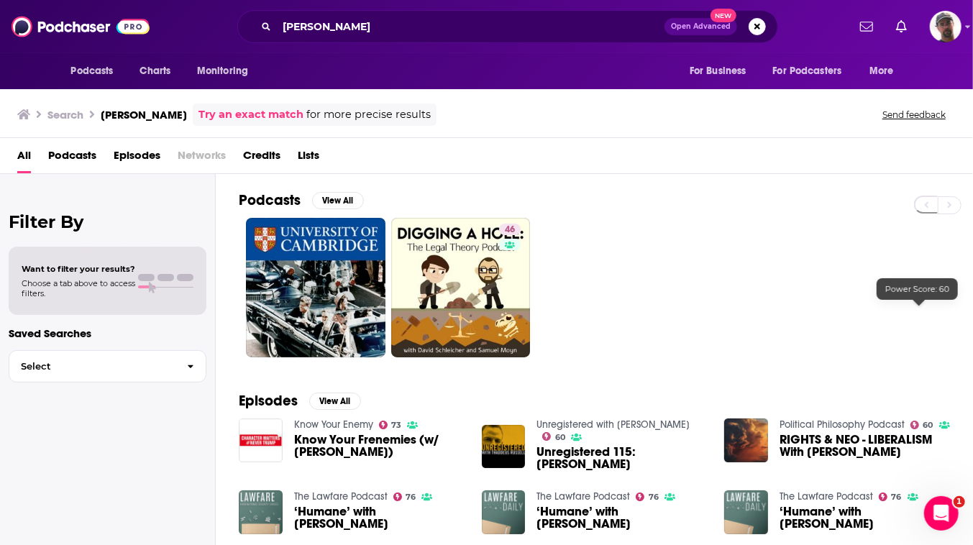
scroll to position [196, 0]
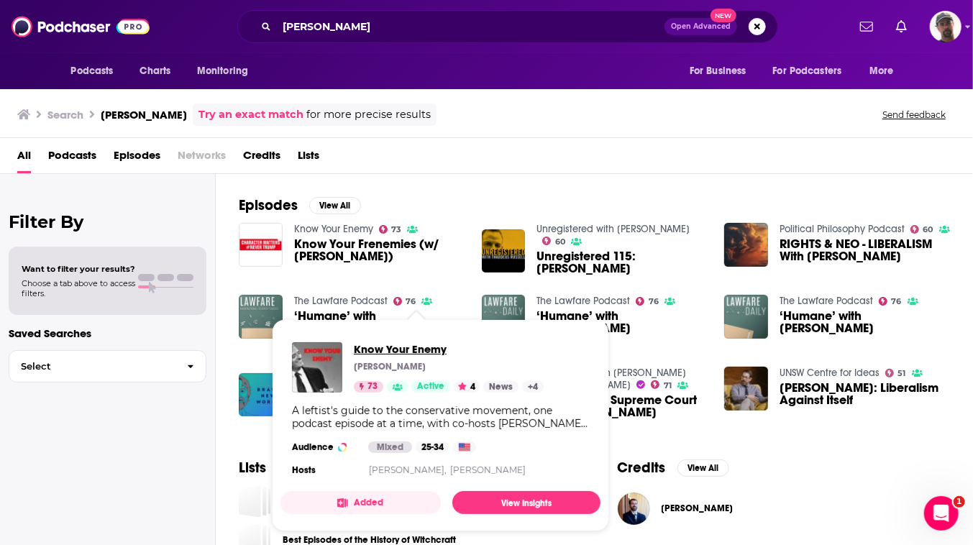
click at [411, 355] on span "Know Your Enemy" at bounding box center [449, 349] width 190 height 14
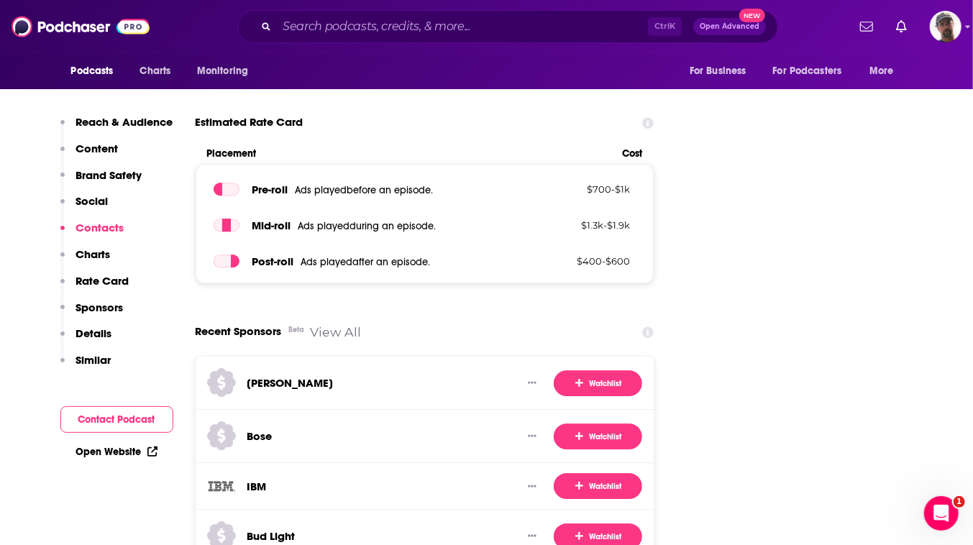
scroll to position [2223, 0]
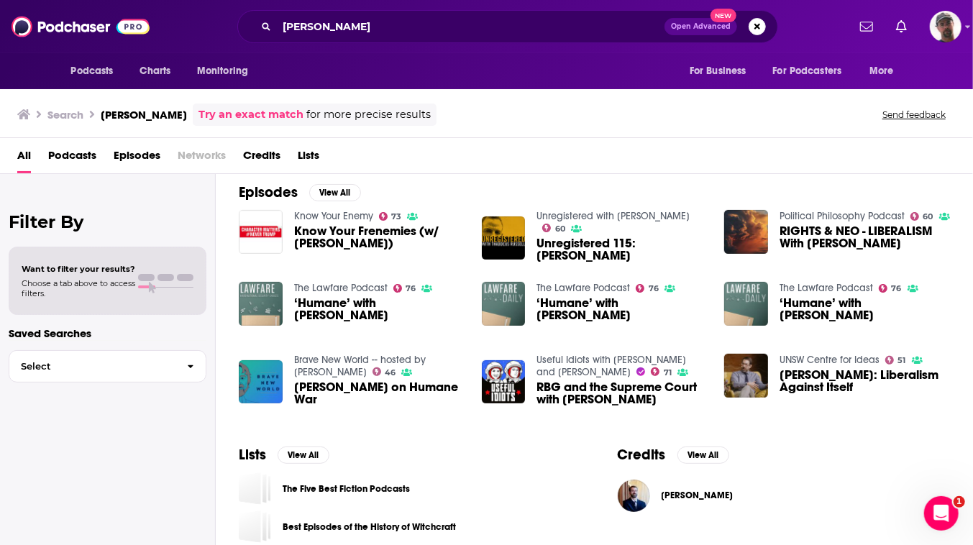
scroll to position [261, 0]
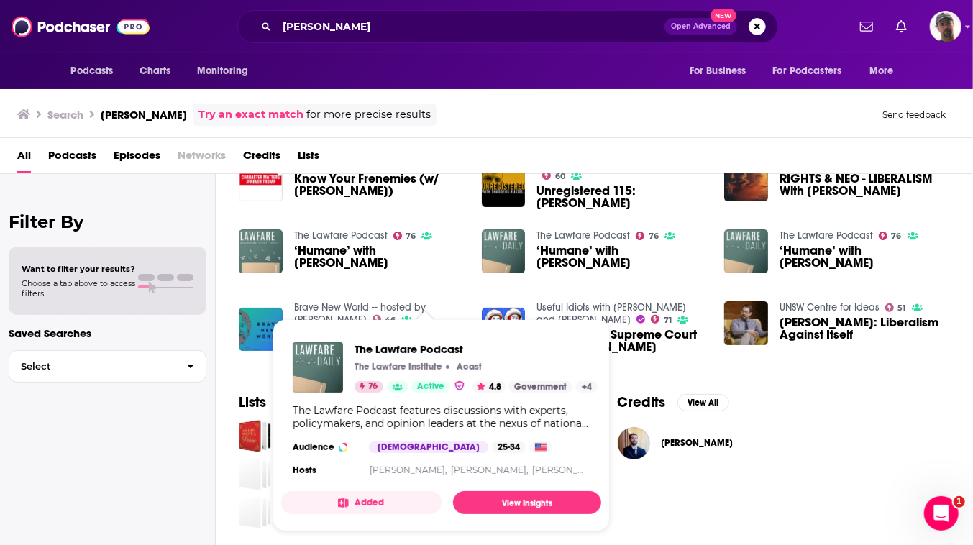
click at [451, 320] on span "The Lawfare Podcast The Lawfare Institute Acast 76 Active 4.8 Government + 4 Th…" at bounding box center [441, 425] width 337 height 229
click at [443, 356] on span "The Lawfare Podcast" at bounding box center [476, 349] width 243 height 14
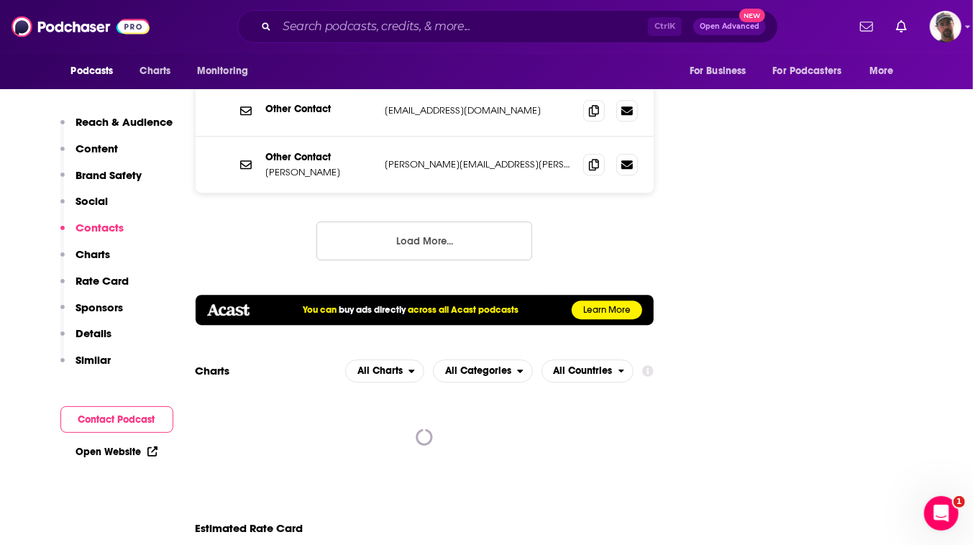
scroll to position [2419, 0]
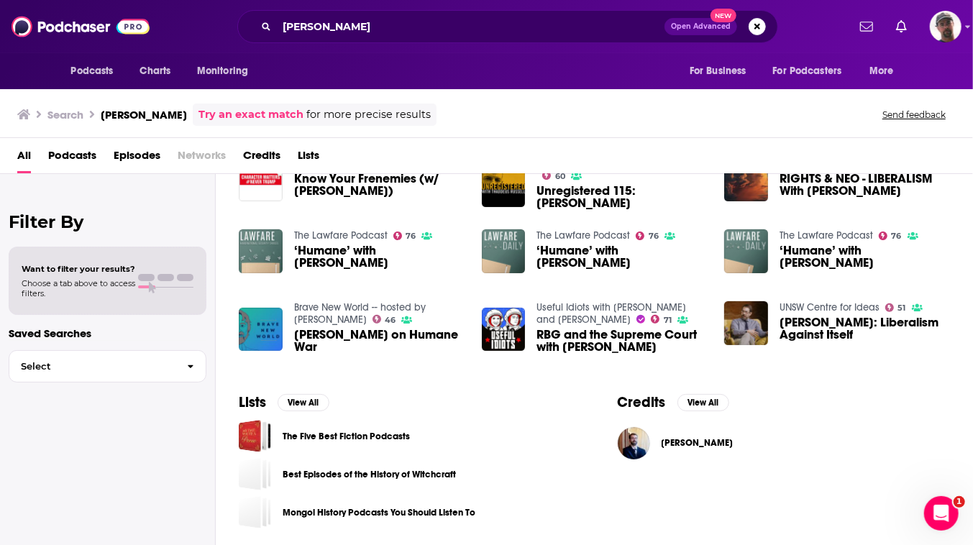
scroll to position [327, 0]
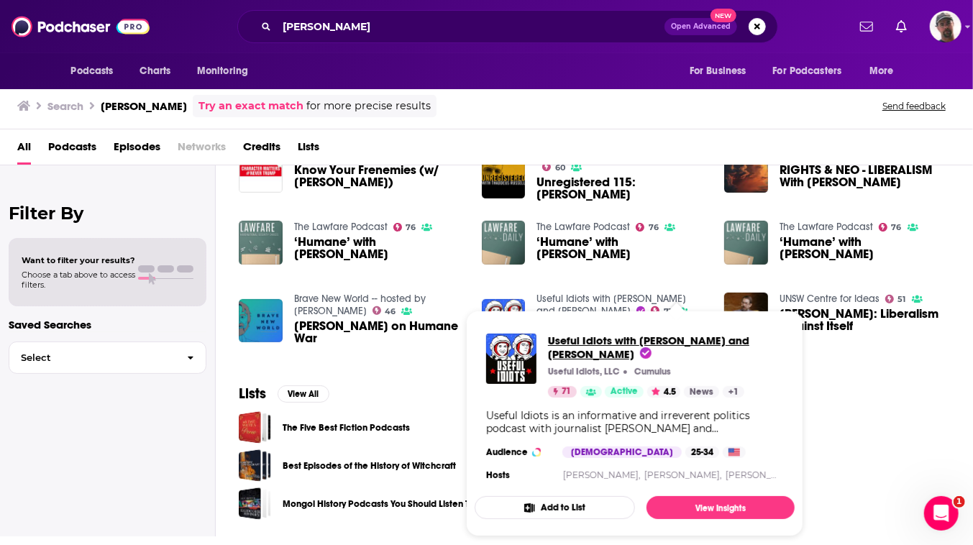
click at [684, 337] on span "Useful Idiots with [PERSON_NAME] and [PERSON_NAME]" at bounding box center [648, 347] width 201 height 27
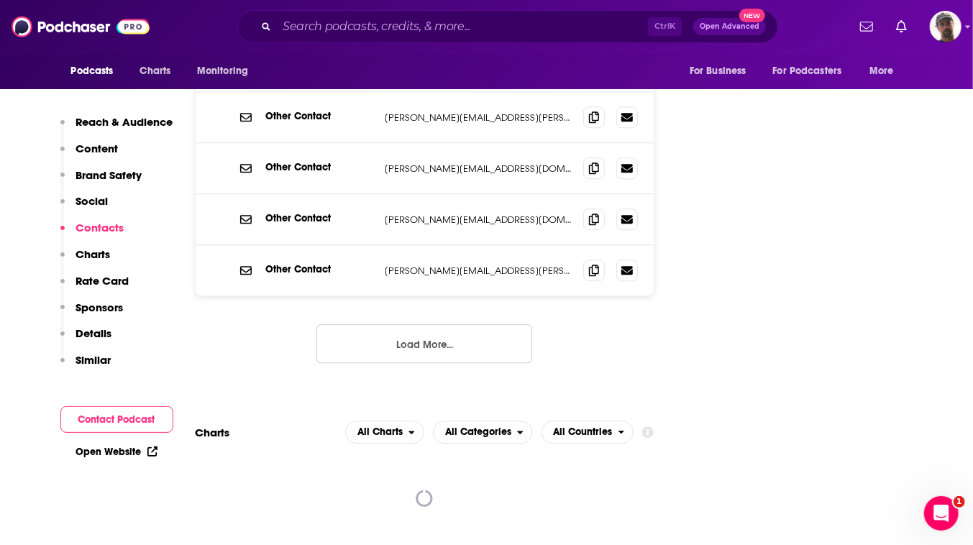
scroll to position [2223, 0]
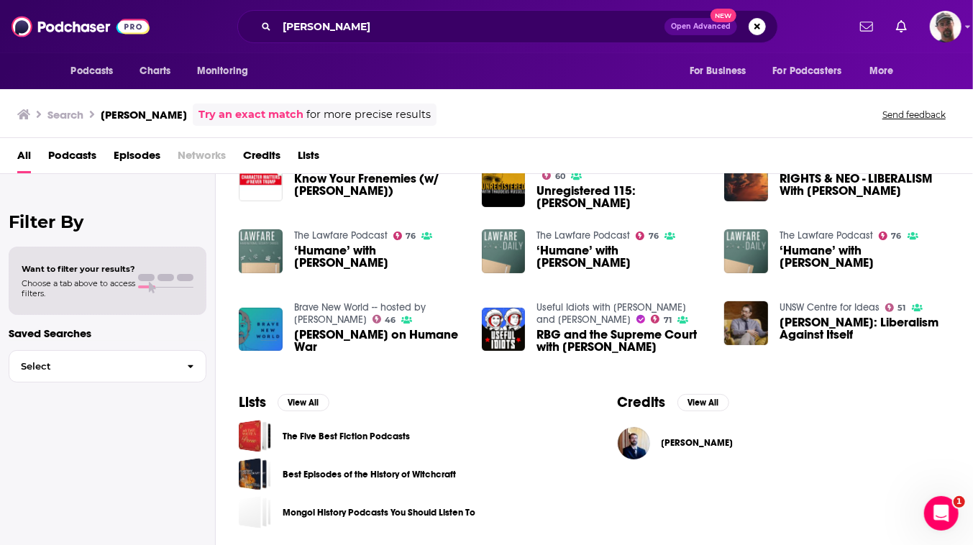
scroll to position [327, 0]
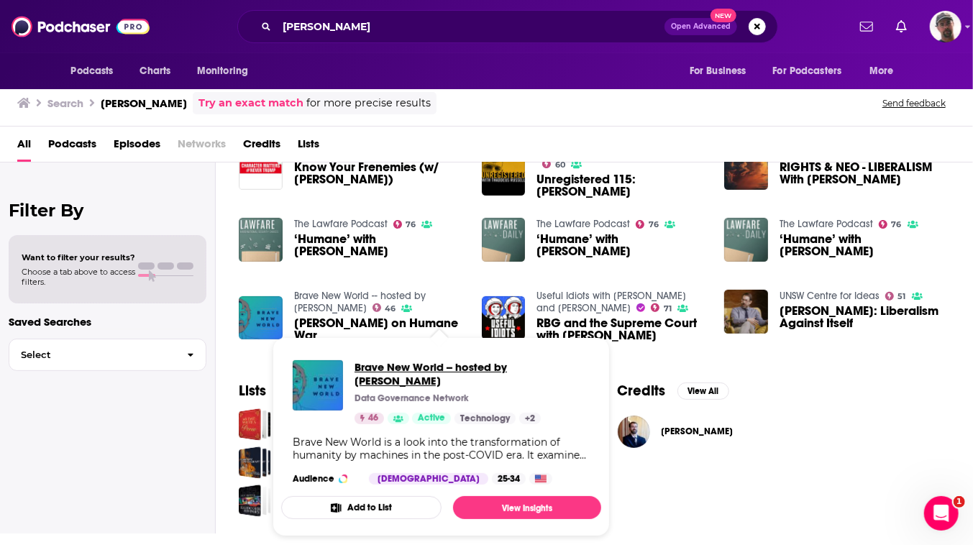
click at [445, 368] on span "Brave New World -- hosted by [PERSON_NAME]" at bounding box center [472, 373] width 235 height 27
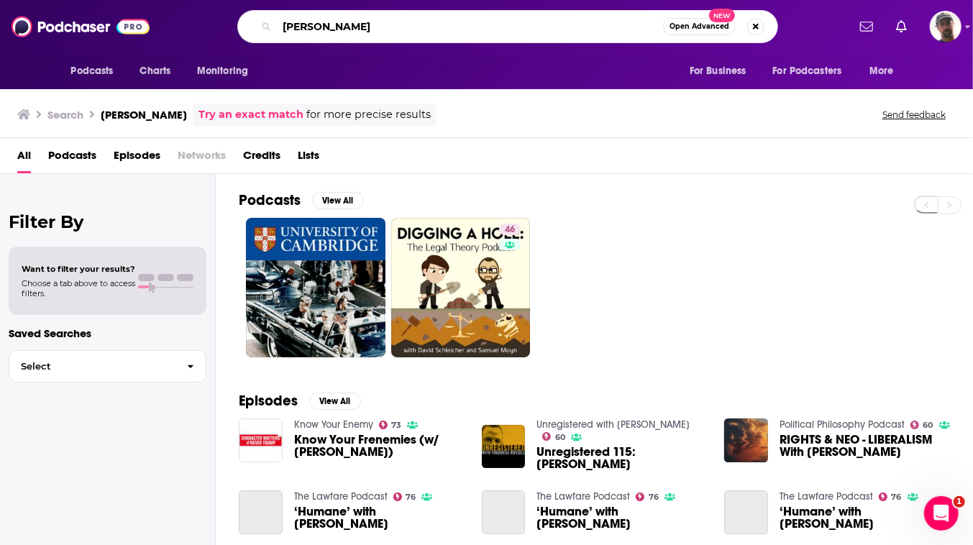
drag, startPoint x: 326, startPoint y: 30, endPoint x: 215, endPoint y: 24, distance: 110.9
click at [237, 24] on div "Samuel Moyn Open Advanced New" at bounding box center [507, 26] width 541 height 33
type input "Elizabeth Anderson"
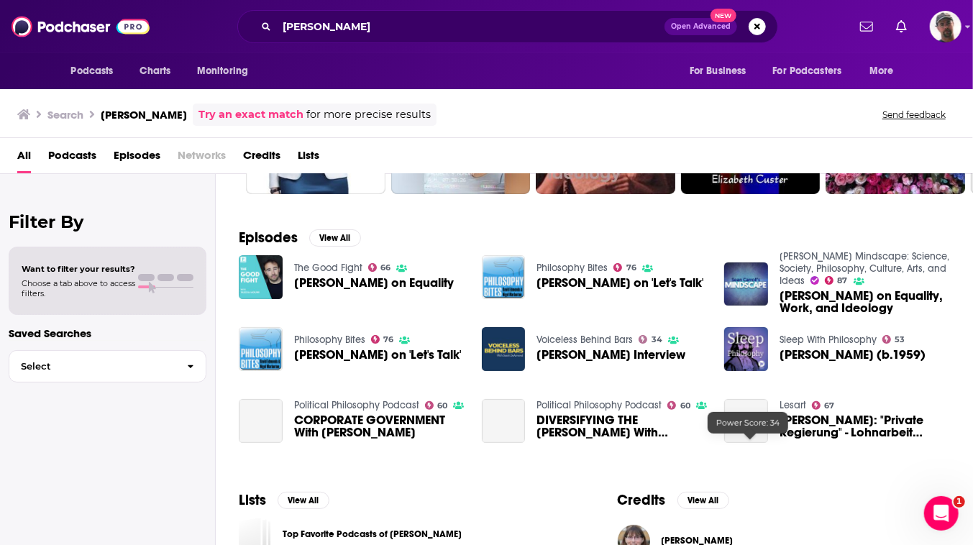
scroll to position [196, 0]
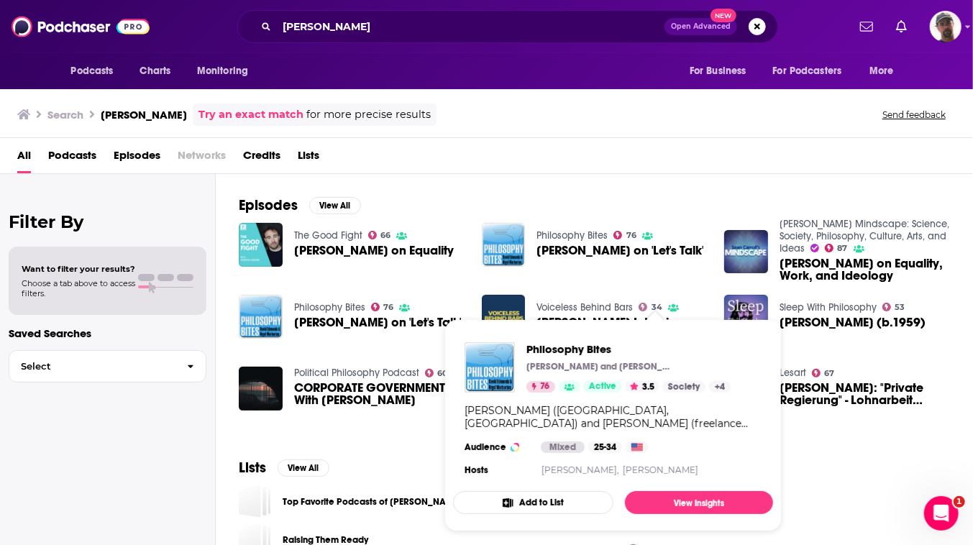
click at [608, 242] on link "Philosophy Bites" at bounding box center [572, 235] width 71 height 12
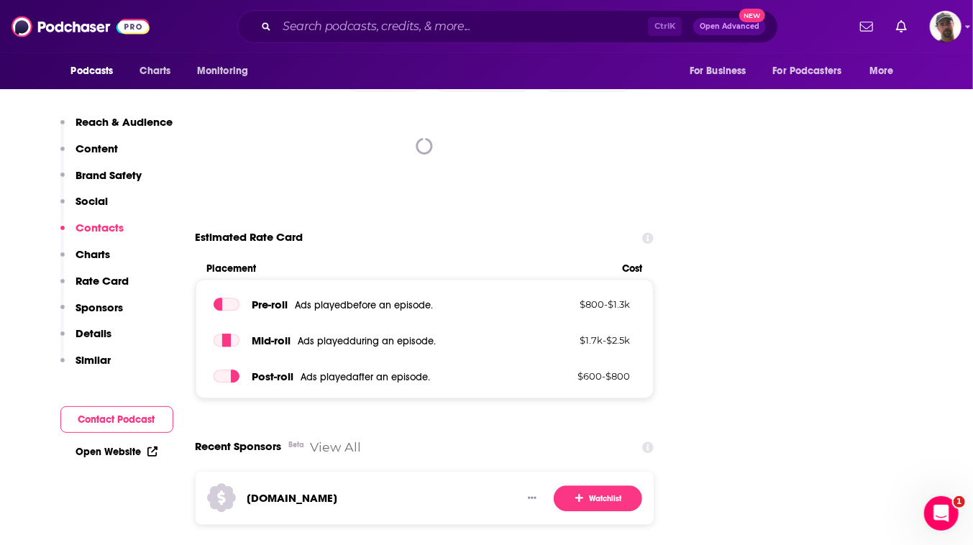
scroll to position [2027, 0]
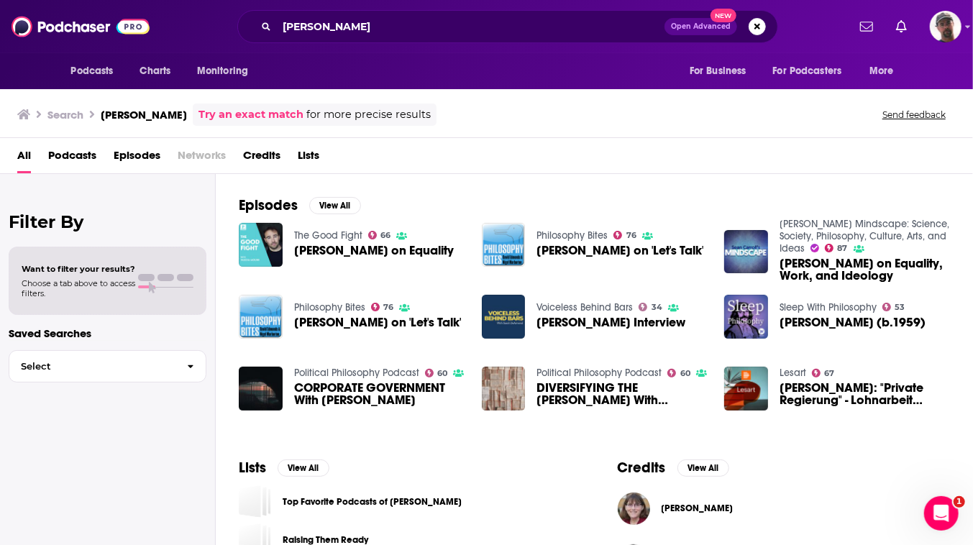
scroll to position [196, 0]
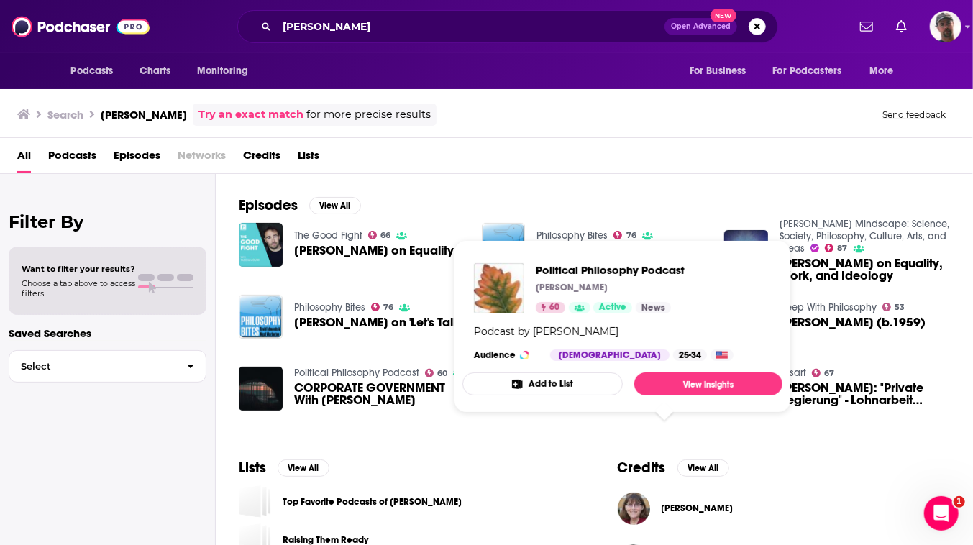
click at [628, 379] on link "Political Philosophy Podcast" at bounding box center [599, 373] width 125 height 12
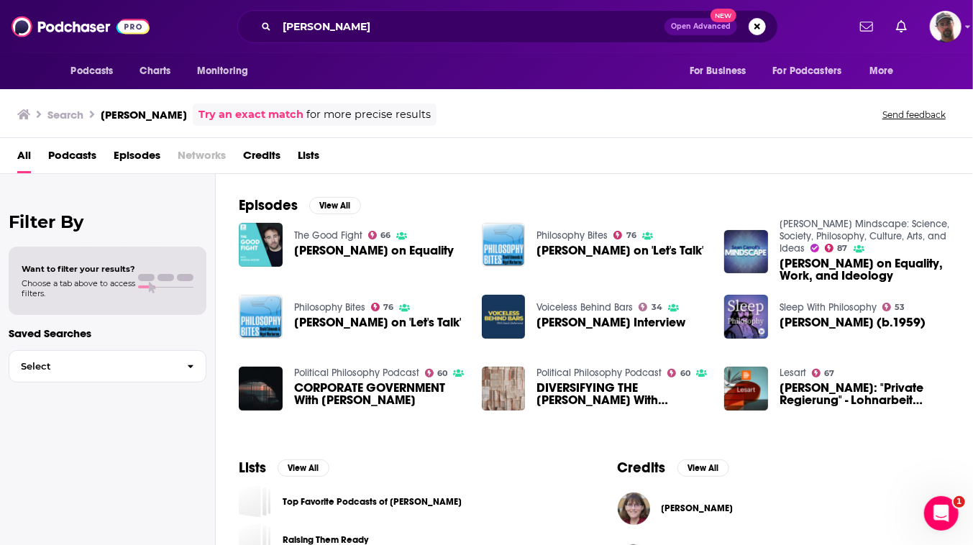
scroll to position [22, 0]
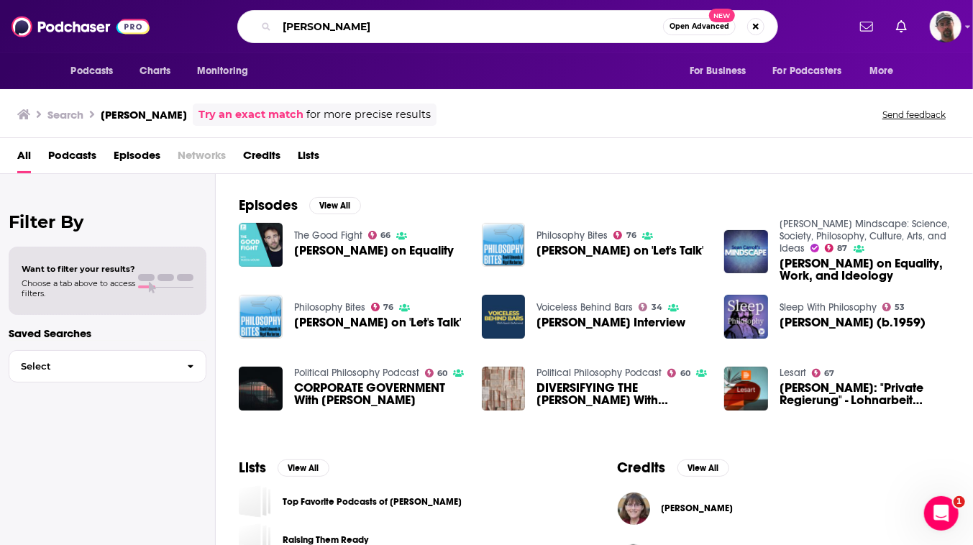
click at [492, 24] on input "Elizabeth Anderson" at bounding box center [470, 26] width 386 height 23
drag, startPoint x: 492, startPoint y: 24, endPoint x: 160, endPoint y: 37, distance: 332.6
click at [160, 36] on div "Podcasts Charts Monitoring Elizabeth Anderson Open Advanced New For Business Fo…" at bounding box center [486, 26] width 973 height 53
paste input "ric Beerbohm"
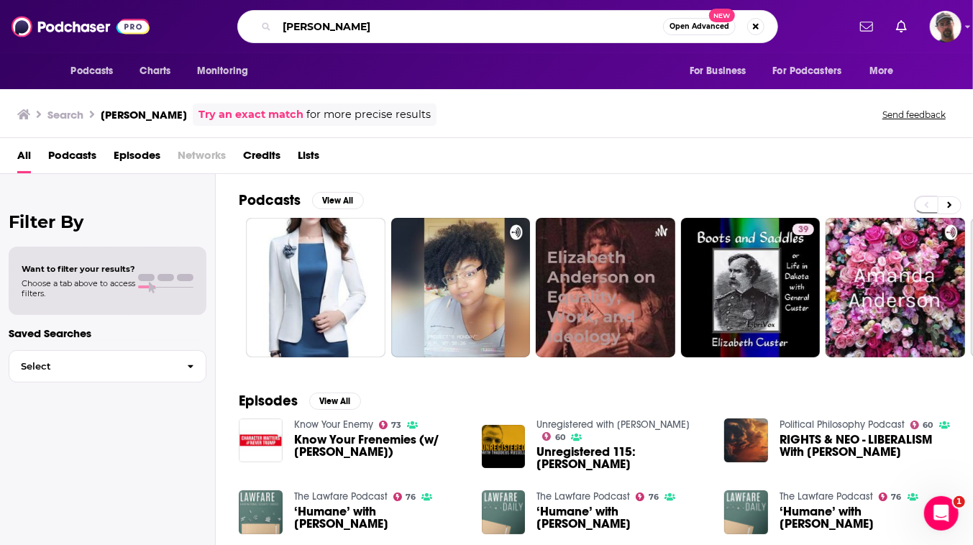
drag, startPoint x: 385, startPoint y: 26, endPoint x: 160, endPoint y: 10, distance: 225.0
click at [160, 10] on div "Podcasts Charts Monitoring Eric Beerbohm Open Advanced New For Business For Pod…" at bounding box center [486, 26] width 973 height 53
paste input "Danielle Allen"
type input "Danielle Allen"
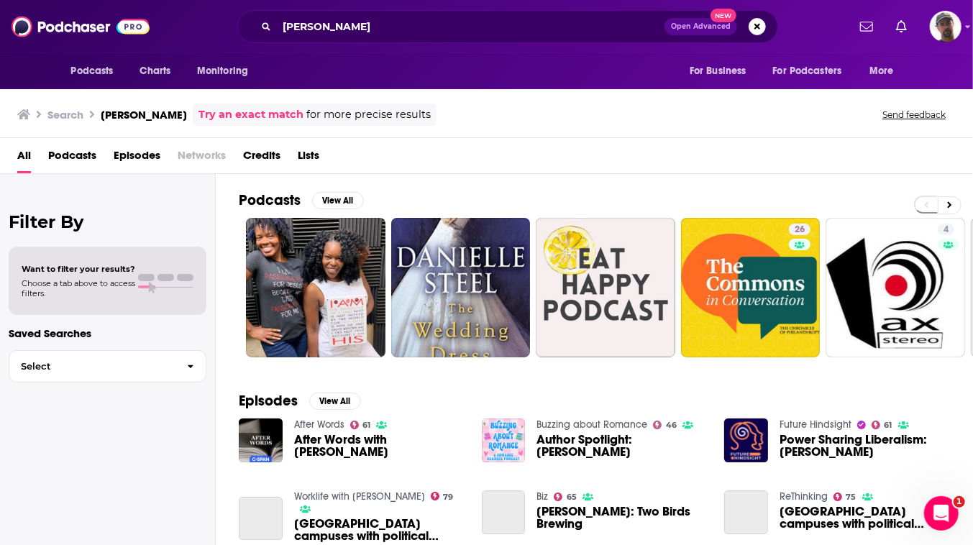
scroll to position [22, 0]
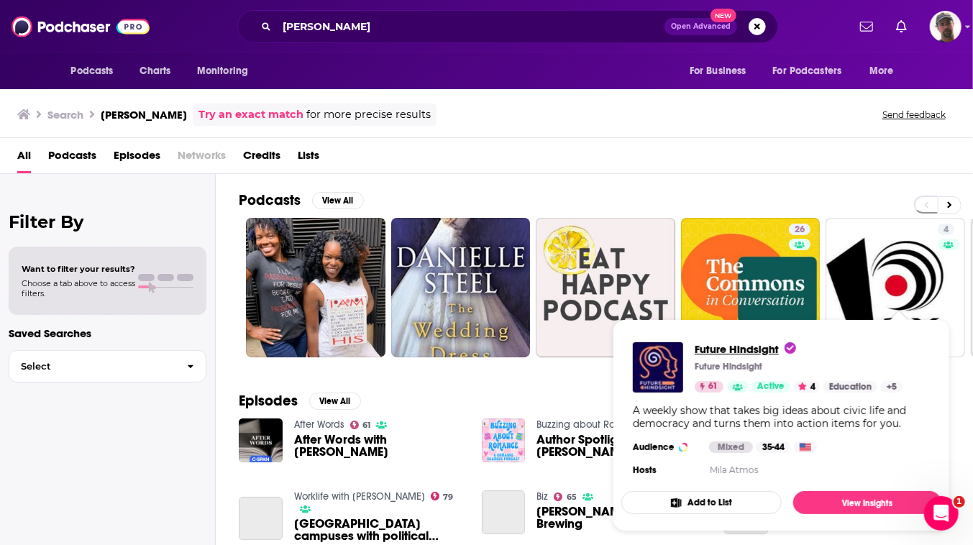
click at [752, 342] on span "Future Hindsight" at bounding box center [745, 349] width 101 height 14
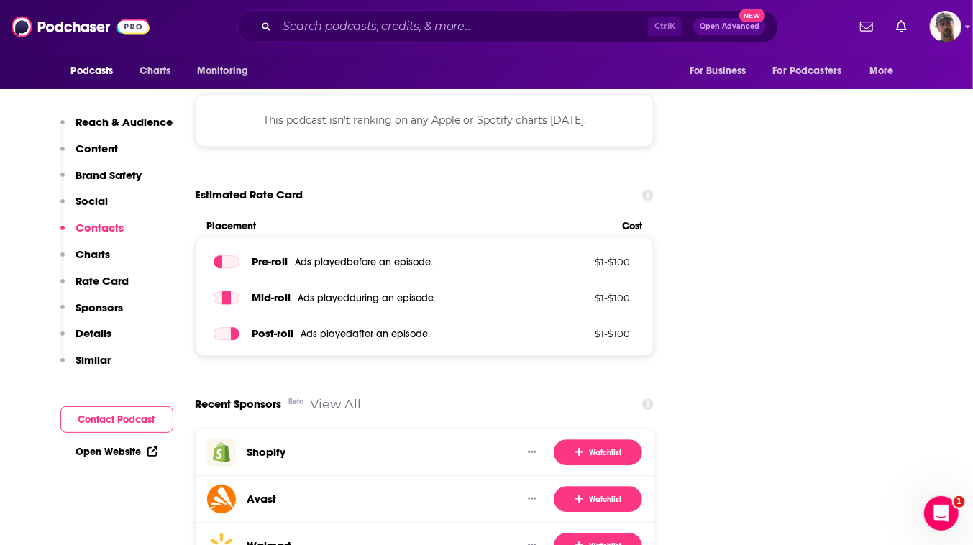
scroll to position [2092, 0]
